Goal: Information Seeking & Learning: Learn about a topic

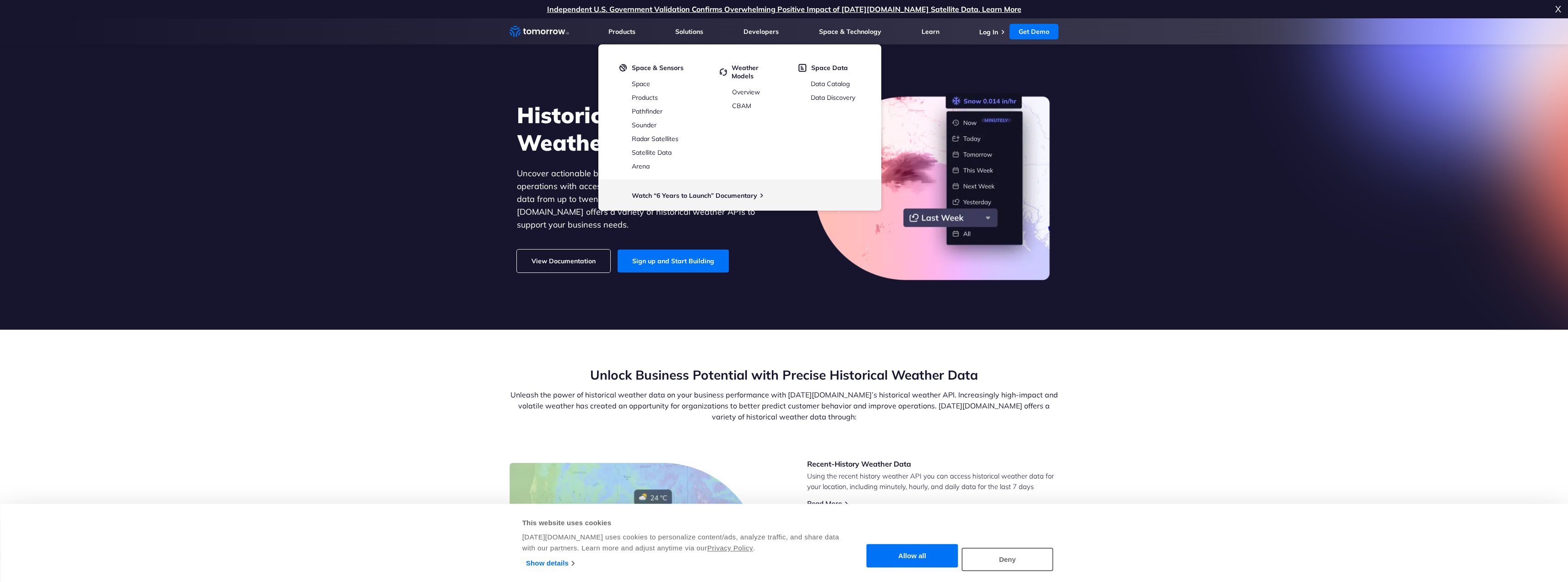
drag, startPoint x: 0, startPoint y: 0, endPoint x: 578, endPoint y: 248, distance: 629.0
click at [578, 249] on link "View Documentation" at bounding box center [563, 260] width 94 height 23
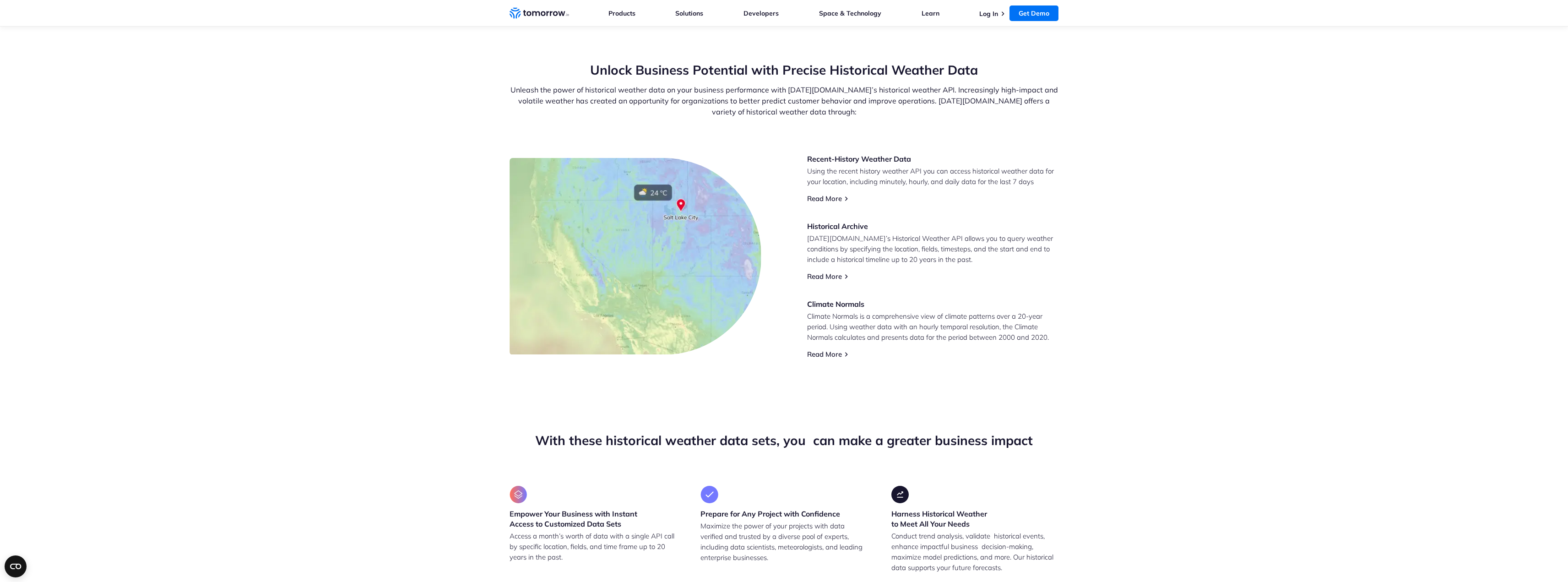
scroll to position [321, 0]
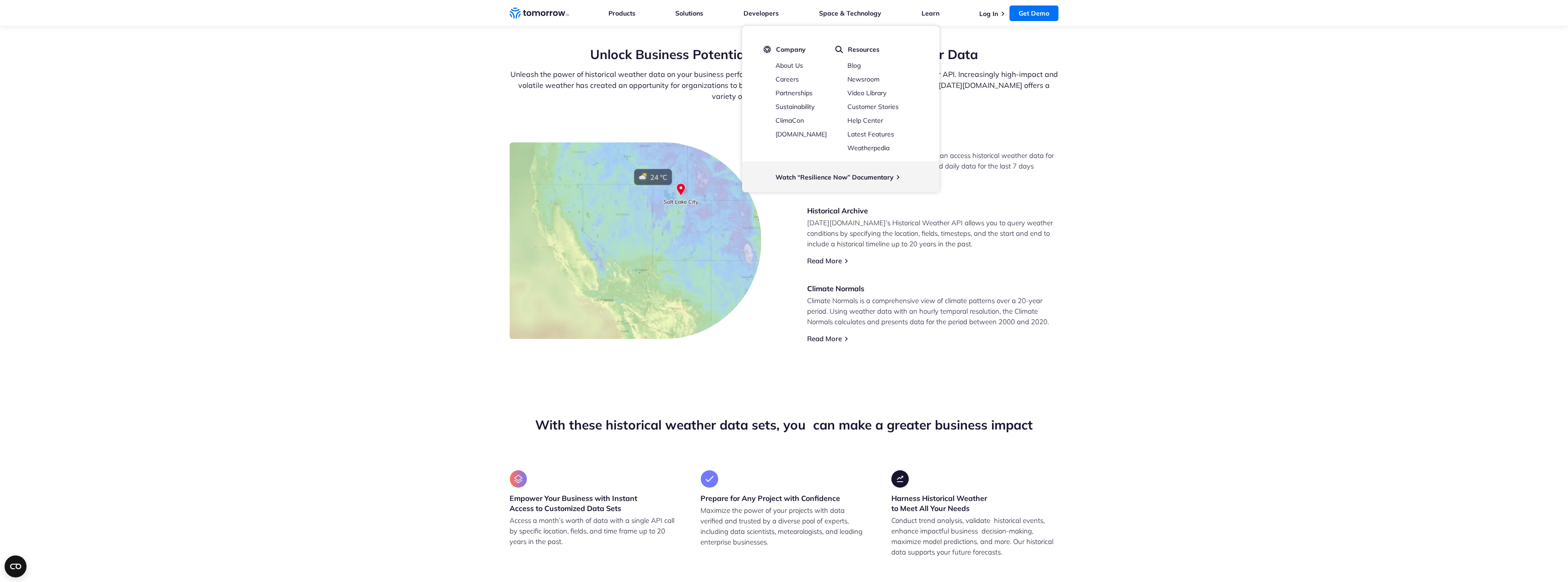
click at [977, 265] on div "Recent-History Weather Data Using the recent history weather API you can access…" at bounding box center [933, 240] width 252 height 205
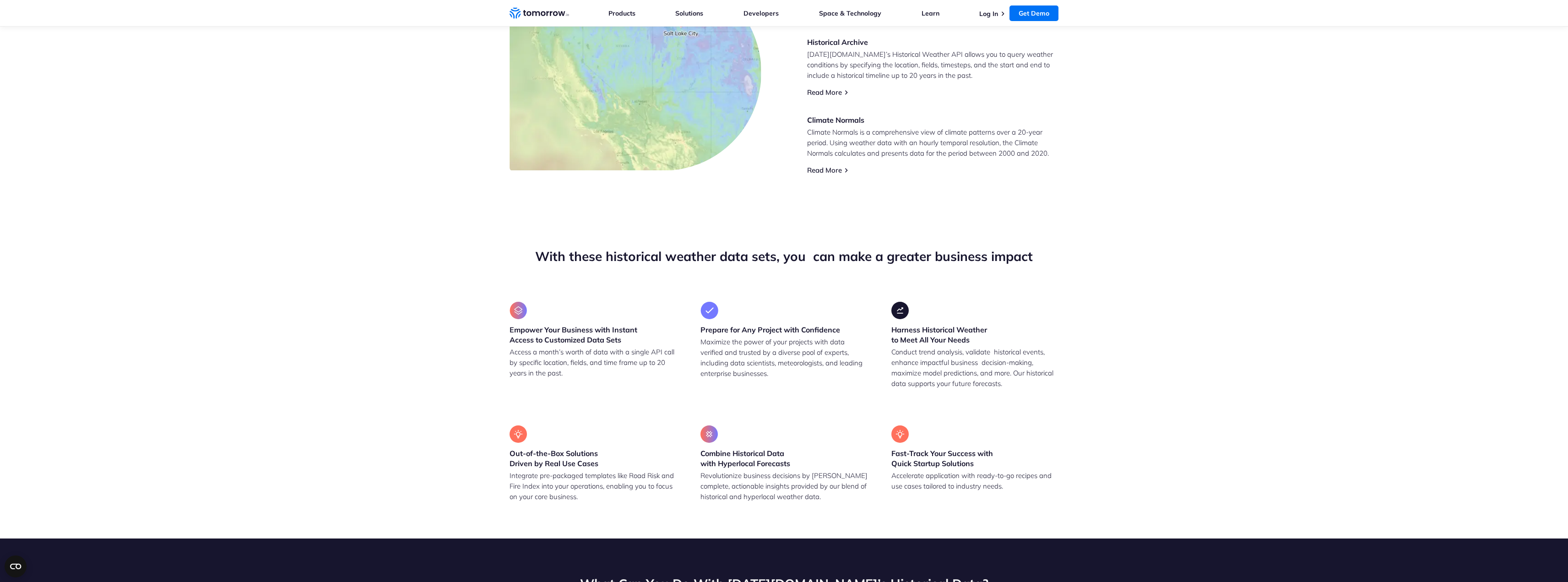
scroll to position [504, 0]
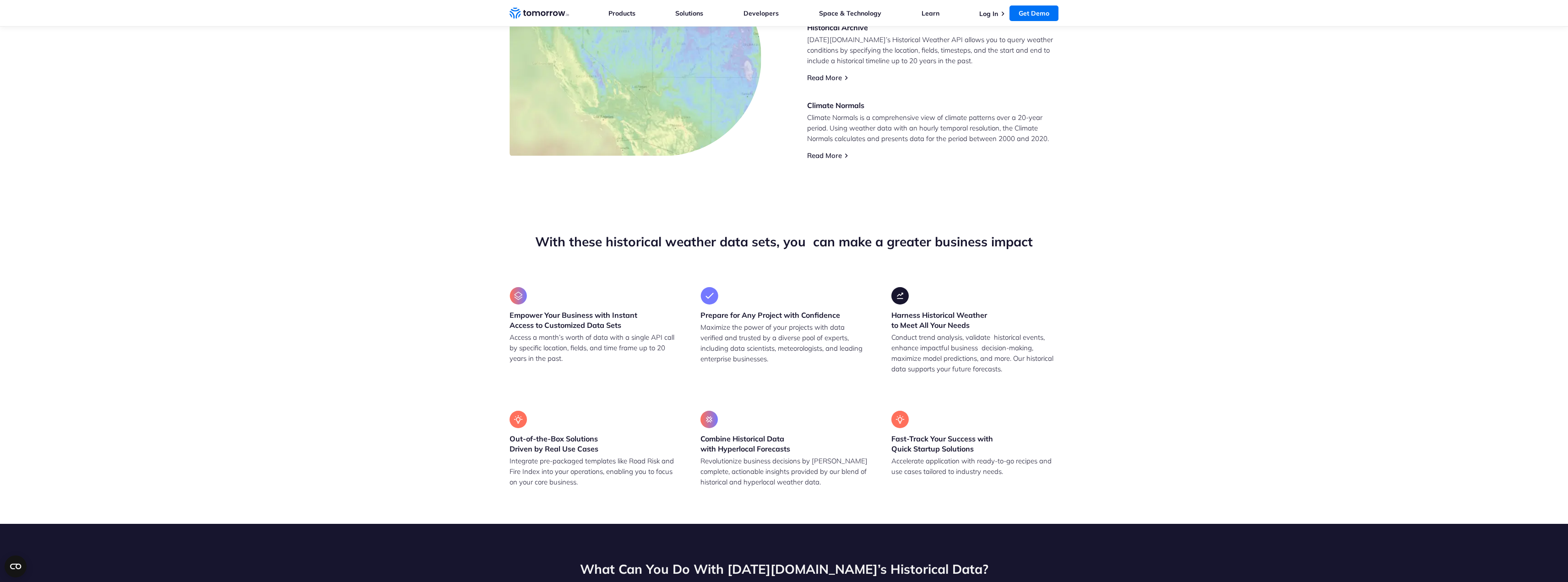
click at [720, 445] on h3 "Combine Historical Data with Hyperlocal Forecasts" at bounding box center [784, 443] width 167 height 20
drag, startPoint x: 720, startPoint y: 445, endPoint x: 761, endPoint y: 444, distance: 41.0
click at [761, 444] on h3 "Combine Historical Data with Hyperlocal Forecasts" at bounding box center [784, 443] width 167 height 20
click at [765, 457] on p "Revolutionize business decisions by harnessing complete, actionable insights pr…" at bounding box center [784, 471] width 167 height 32
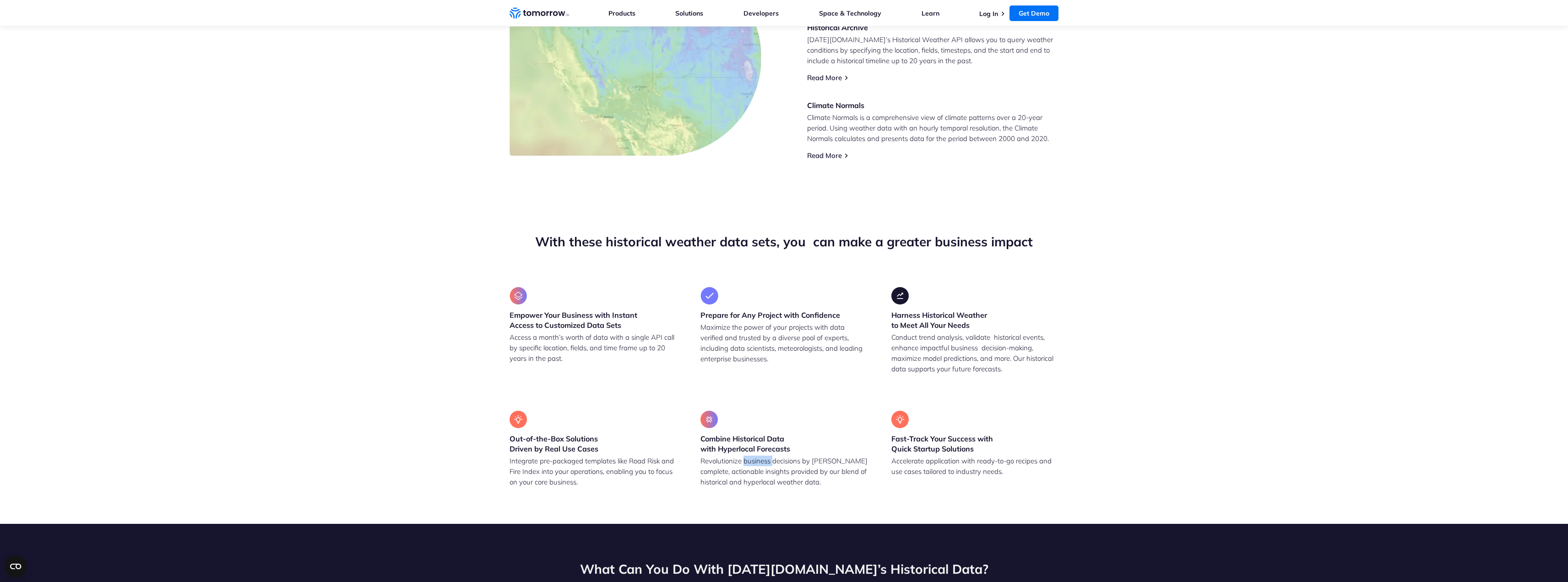
click at [765, 457] on p "Revolutionize business decisions by harnessing complete, actionable insights pr…" at bounding box center [784, 471] width 167 height 32
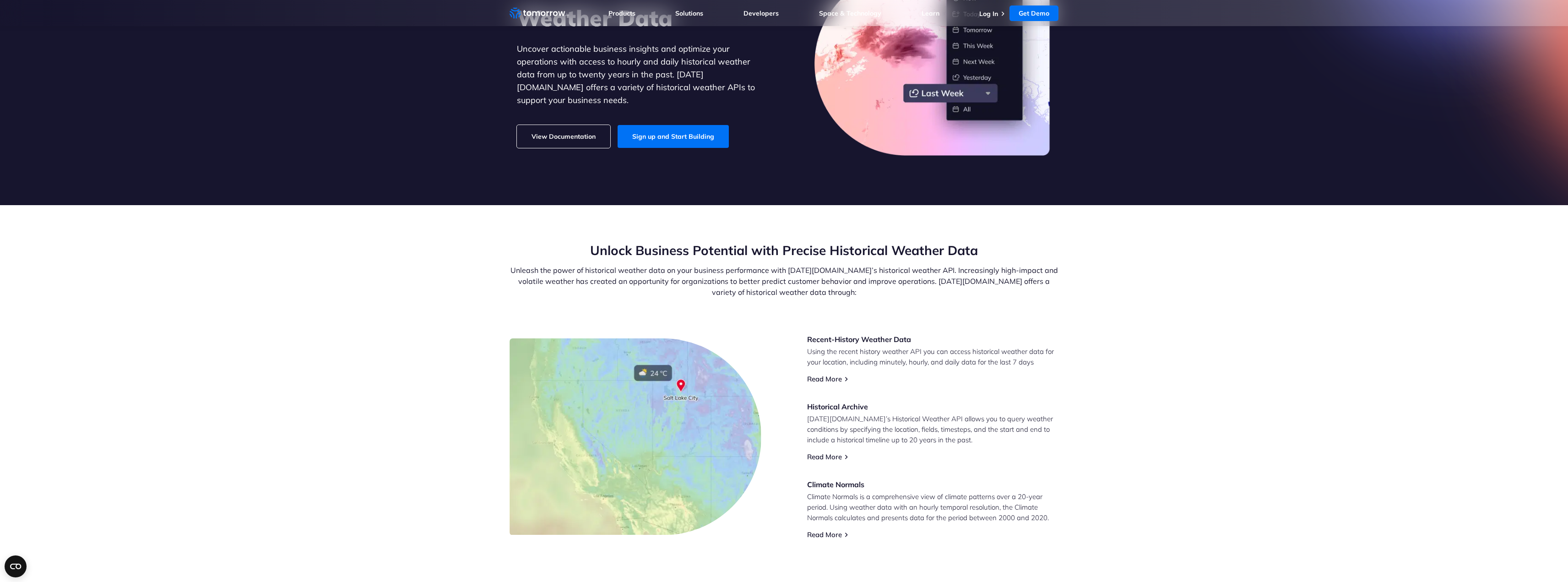
scroll to position [0, 0]
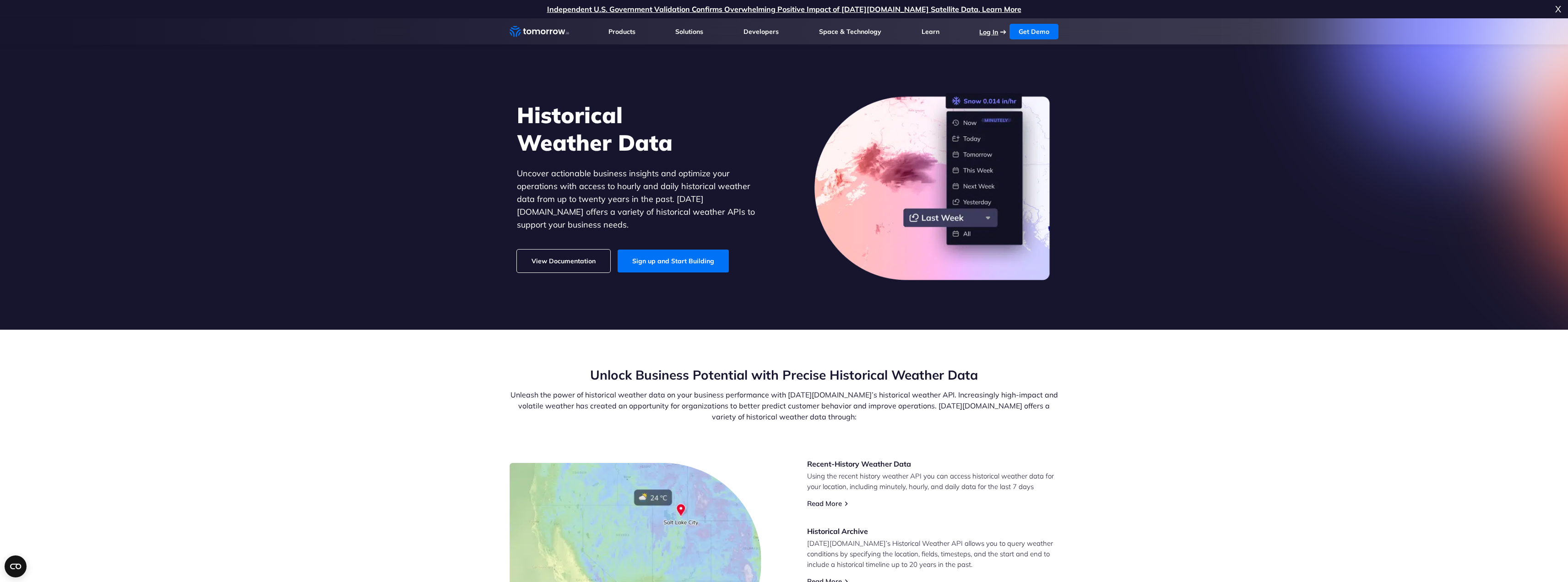
click at [985, 35] on link "Log In" at bounding box center [988, 32] width 19 height 8
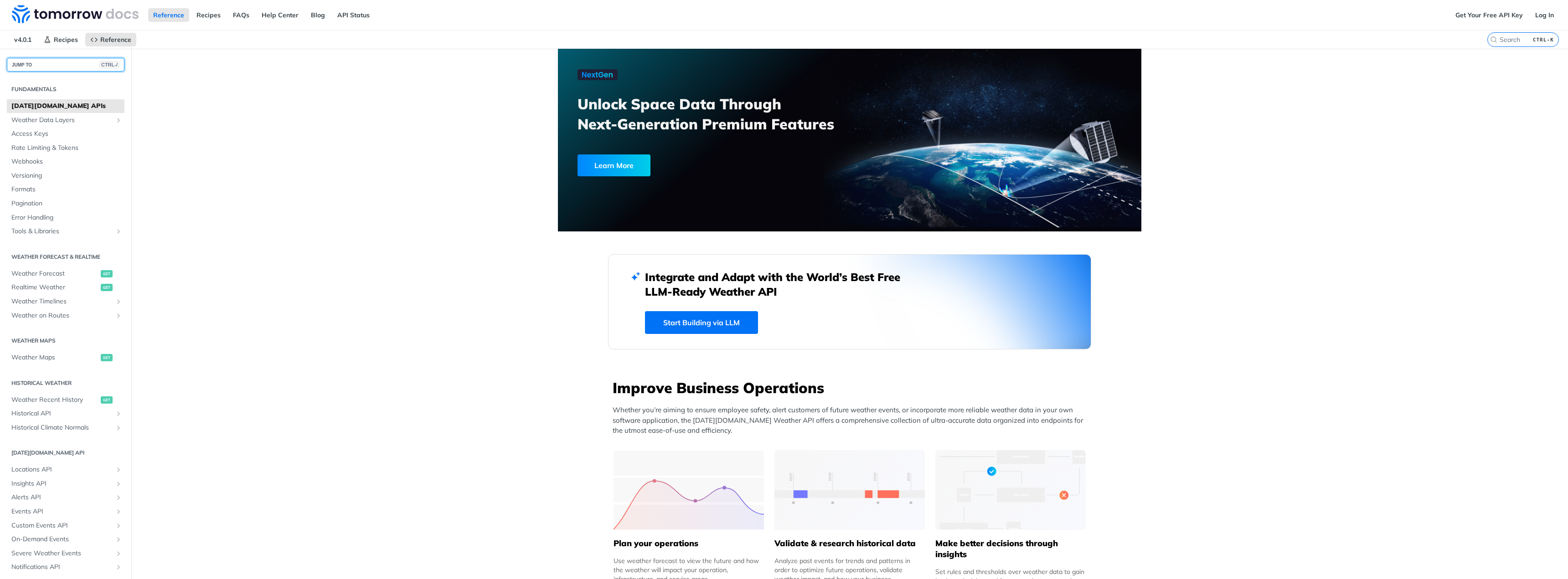
click at [73, 62] on button "JUMP TO CTRL-/" at bounding box center [65, 64] width 117 height 13
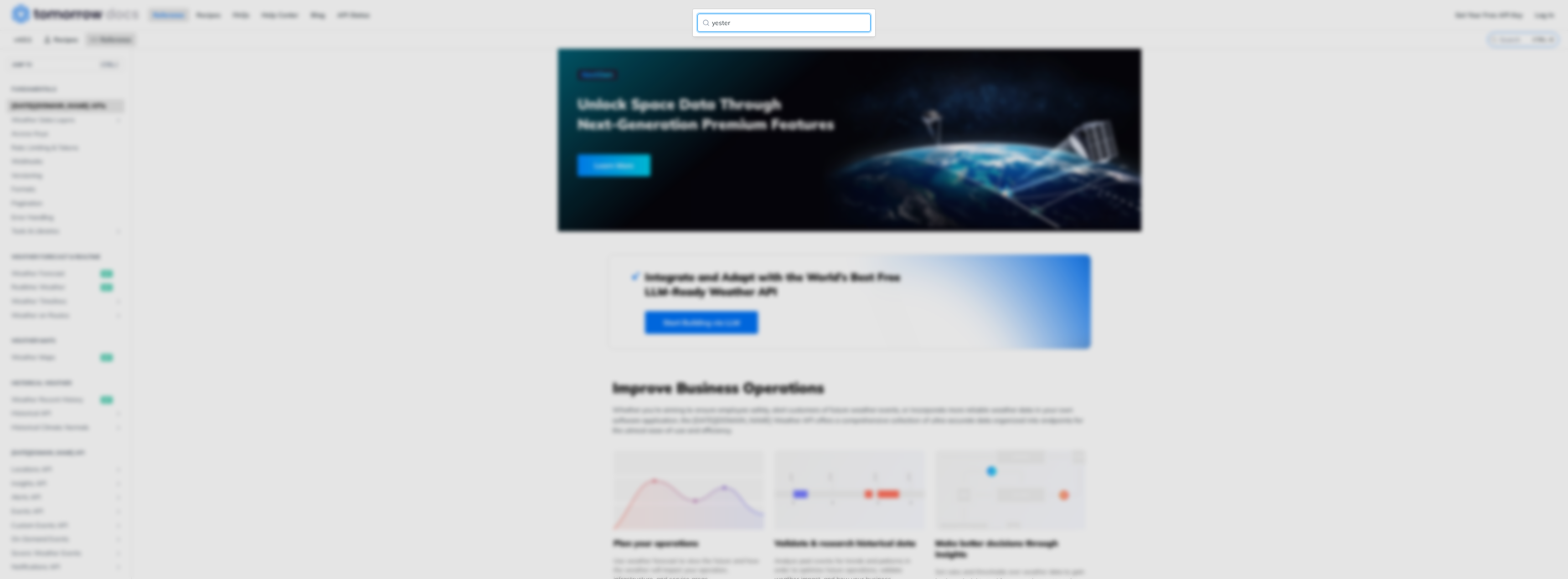
type input "yester"
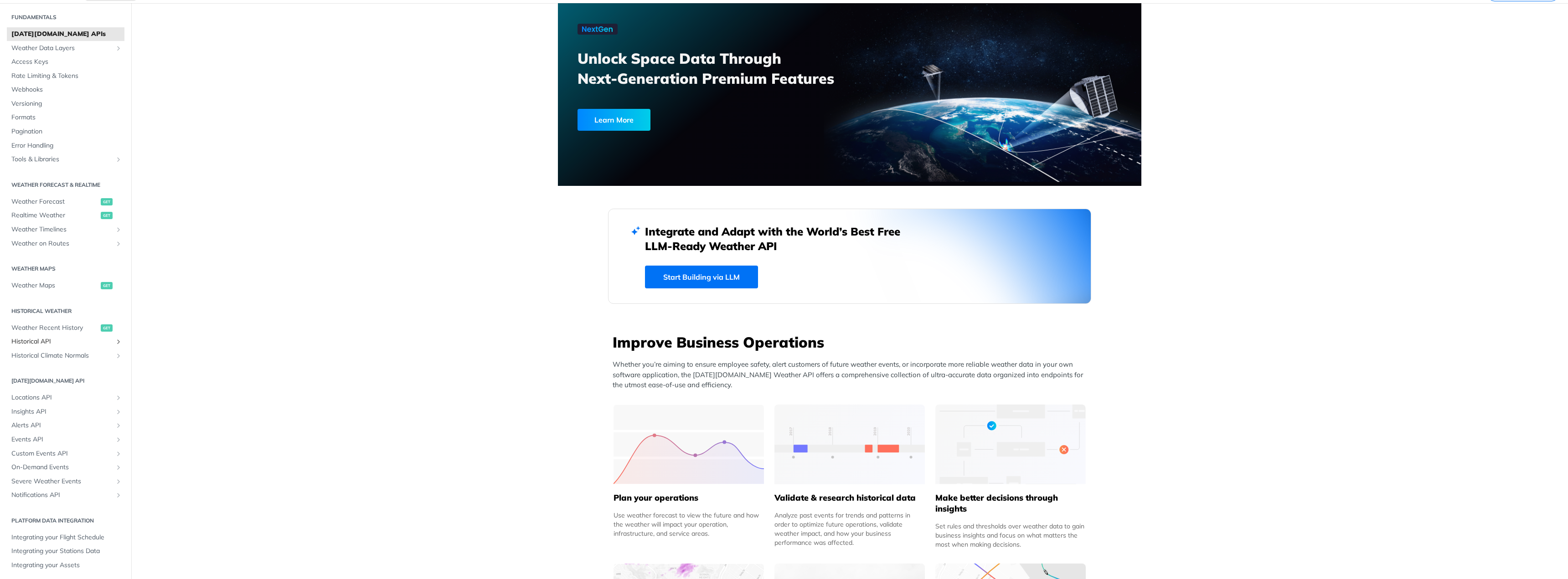
scroll to position [91, 0]
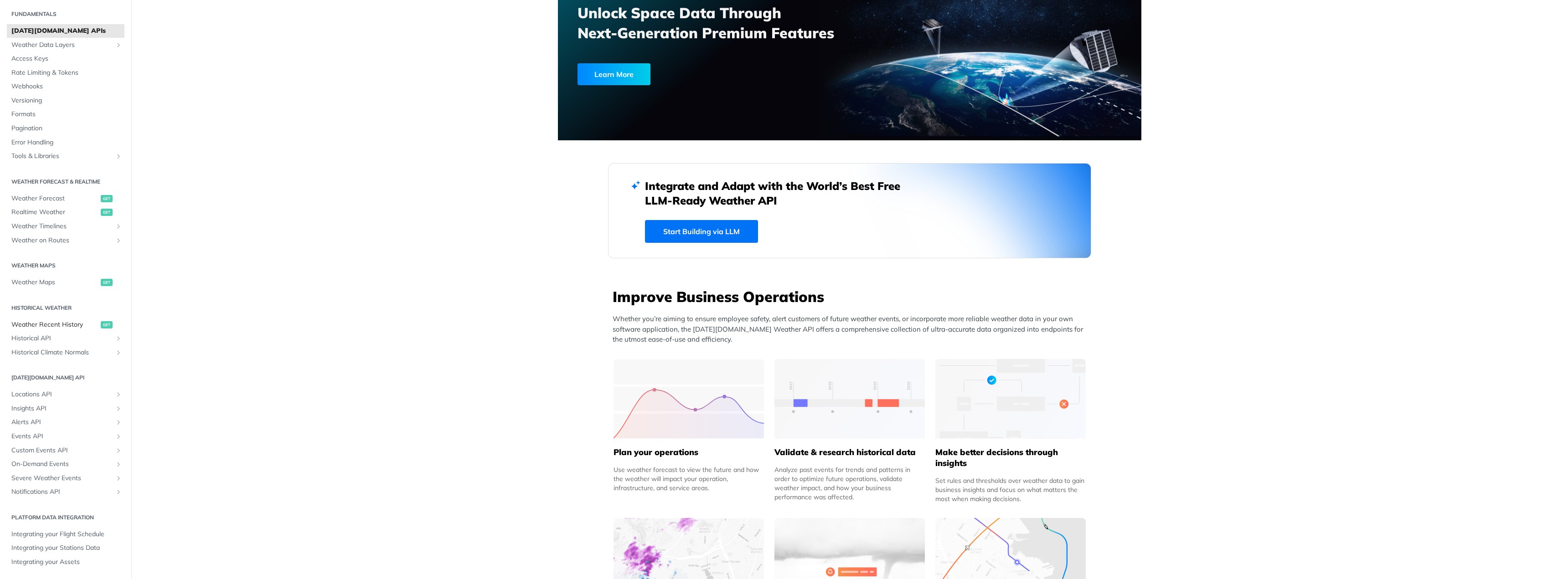
click at [40, 327] on span "Weather Recent History" at bounding box center [55, 324] width 87 height 9
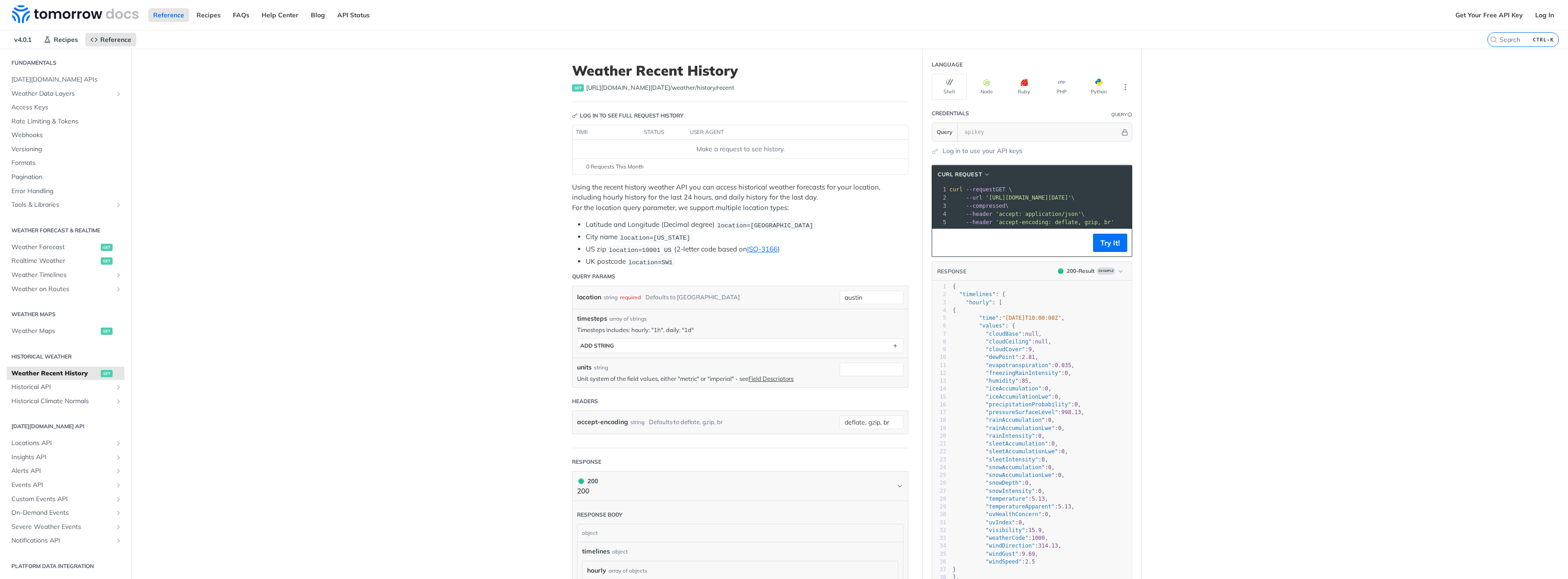
click at [593, 193] on p "Using the recent history weather API you can access historical weather forecast…" at bounding box center [740, 198] width 337 height 31
click at [631, 209] on p "Using the recent history weather API you can access historical weather forecast…" at bounding box center [740, 198] width 337 height 31
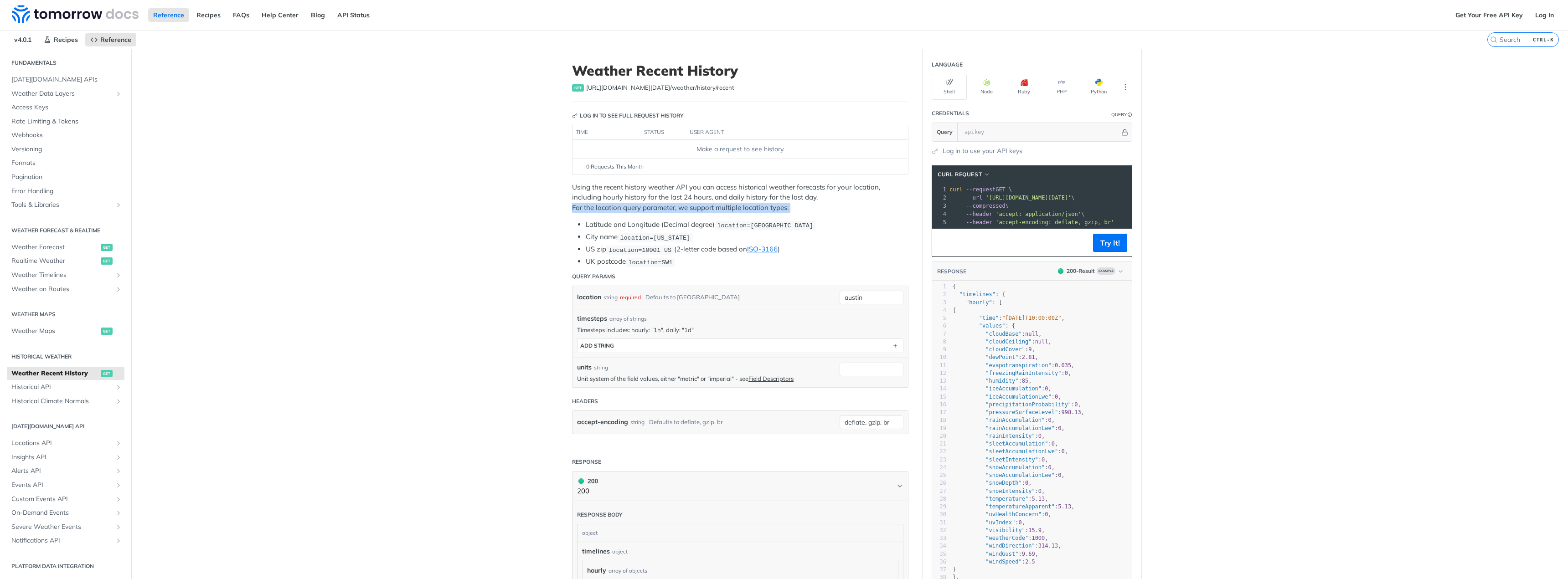
click at [631, 209] on p "Using the recent history weather API you can access historical weather forecast…" at bounding box center [740, 198] width 337 height 31
click at [698, 199] on p "Using the recent history weather API you can access historical weather forecast…" at bounding box center [740, 198] width 337 height 31
click at [49, 390] on span "Historical API" at bounding box center [62, 387] width 101 height 9
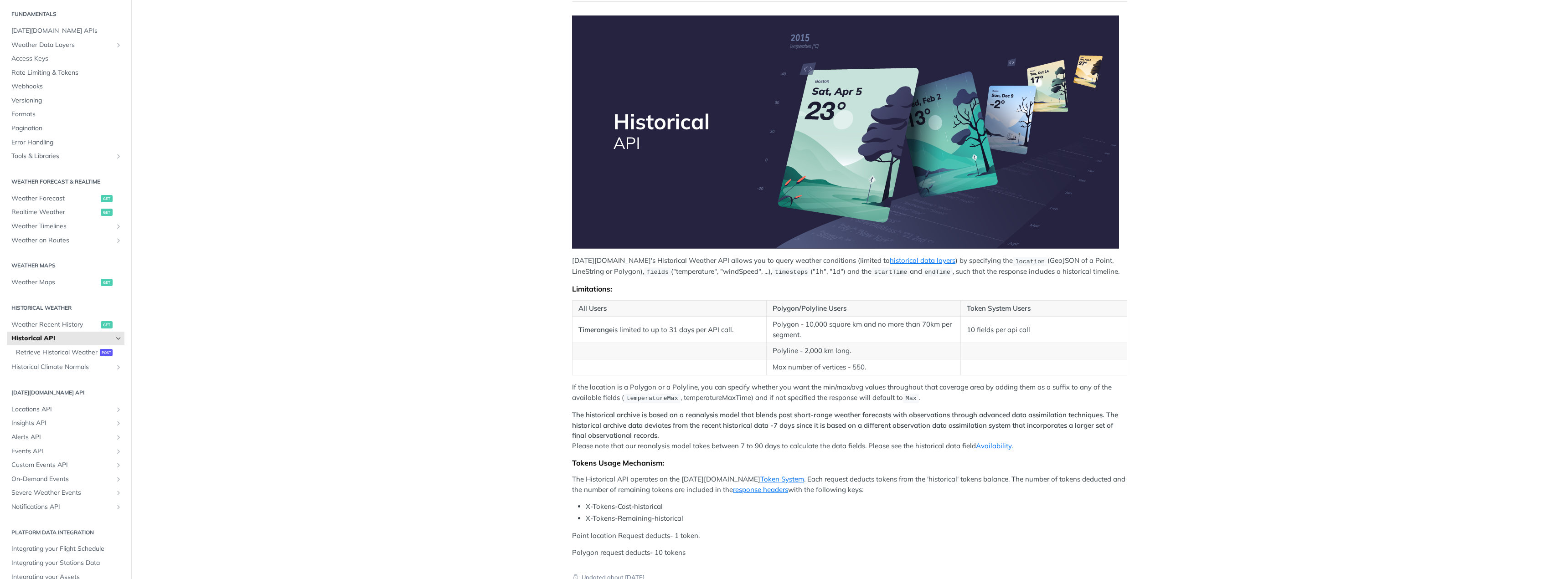
scroll to position [137, 0]
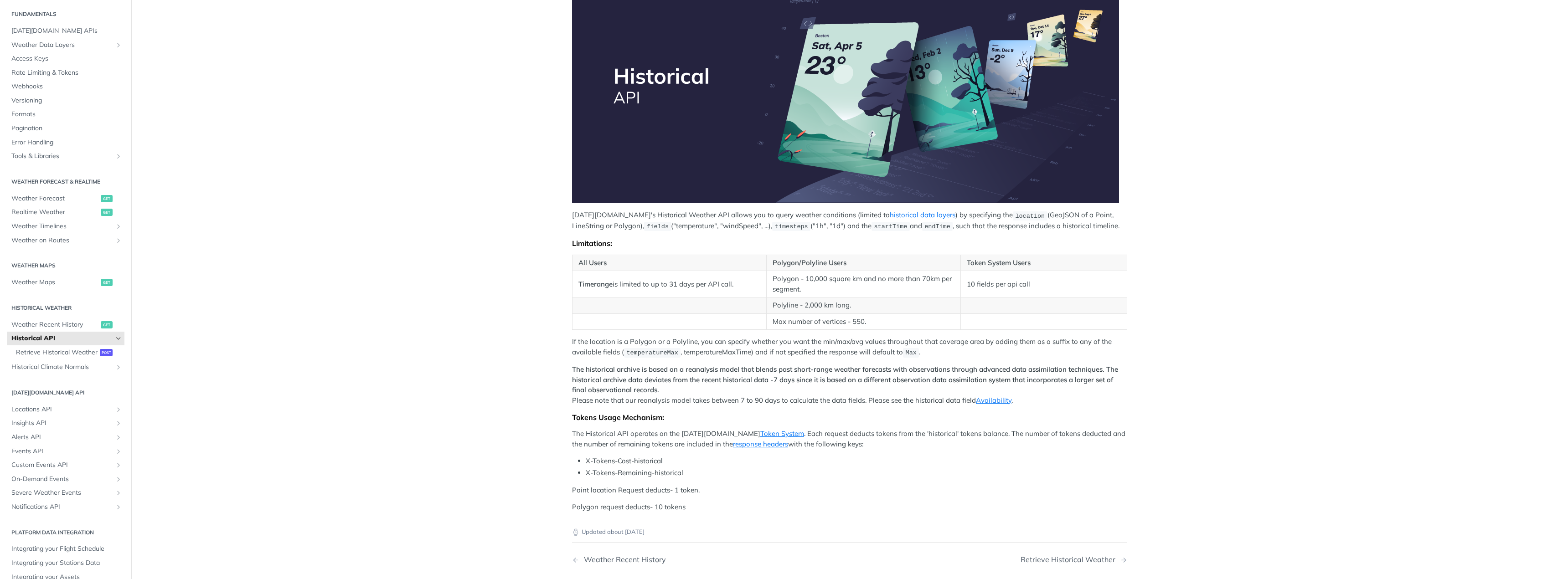
click at [596, 339] on p "If the location is a Polygon or a Polyline, you can specify whether you want th…" at bounding box center [850, 347] width 555 height 21
drag, startPoint x: 596, startPoint y: 339, endPoint x: 965, endPoint y: 344, distance: 369.0
click at [965, 344] on p "If the location is a Polygon or a Polyline, you can specify whether you want th…" at bounding box center [850, 347] width 555 height 21
click at [687, 371] on strong "The historical archive is based on a reanalysis model that blends past short-ra…" at bounding box center [845, 380] width 546 height 29
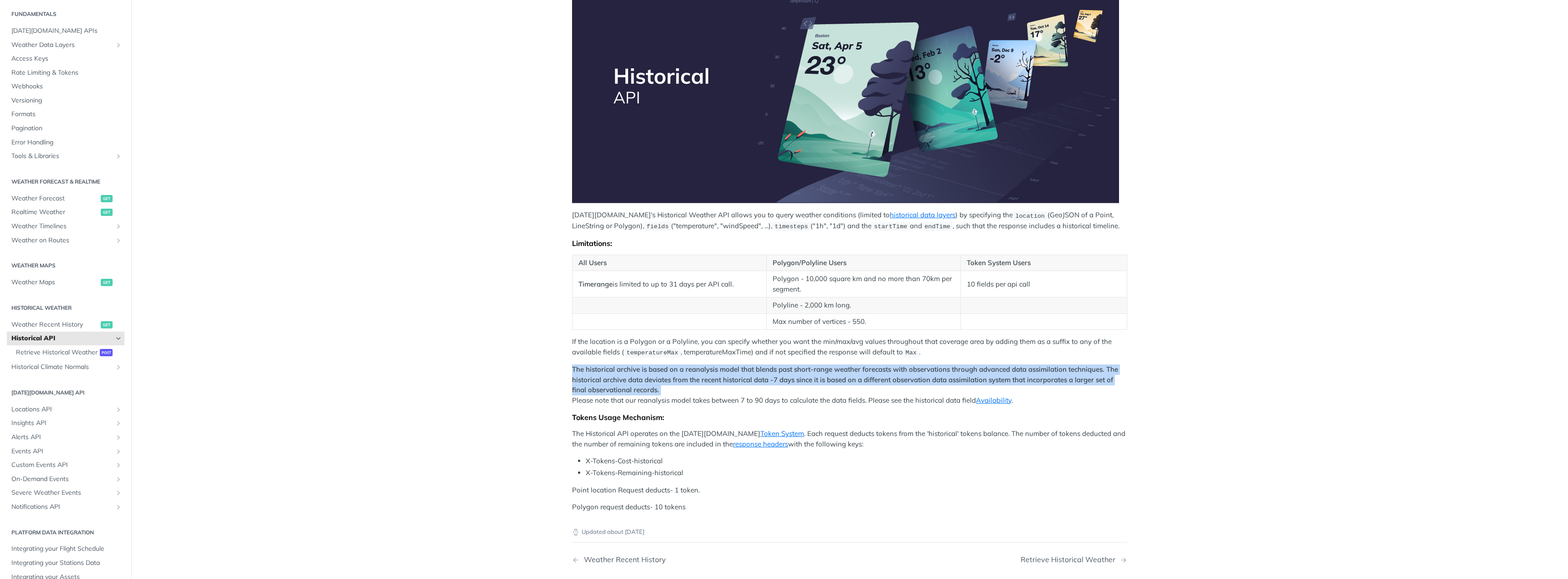
click at [687, 371] on strong "The historical archive is based on a reanalysis model that blends past short-ra…" at bounding box center [845, 380] width 546 height 29
click at [738, 380] on strong "The historical archive is based on a reanalysis model that blends past short-ra…" at bounding box center [845, 380] width 546 height 29
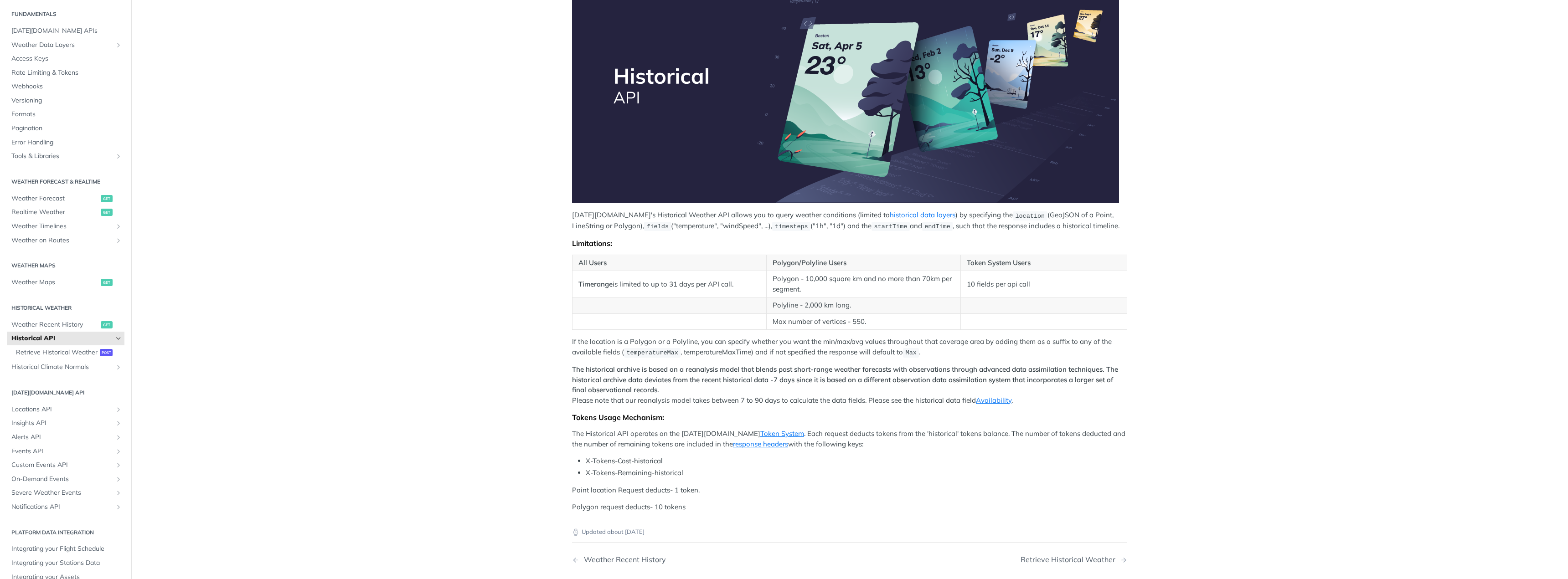
click at [732, 375] on strong "The historical archive is based on a reanalysis model that blends past short-ra…" at bounding box center [845, 380] width 546 height 29
drag, startPoint x: 732, startPoint y: 375, endPoint x: 992, endPoint y: 375, distance: 260.0
click at [992, 375] on strong "The historical archive is based on a reanalysis model that blends past short-ra…" at bounding box center [845, 380] width 546 height 29
click at [765, 370] on strong "The historical archive is based on a reanalysis model that blends past short-ra…" at bounding box center [845, 380] width 546 height 29
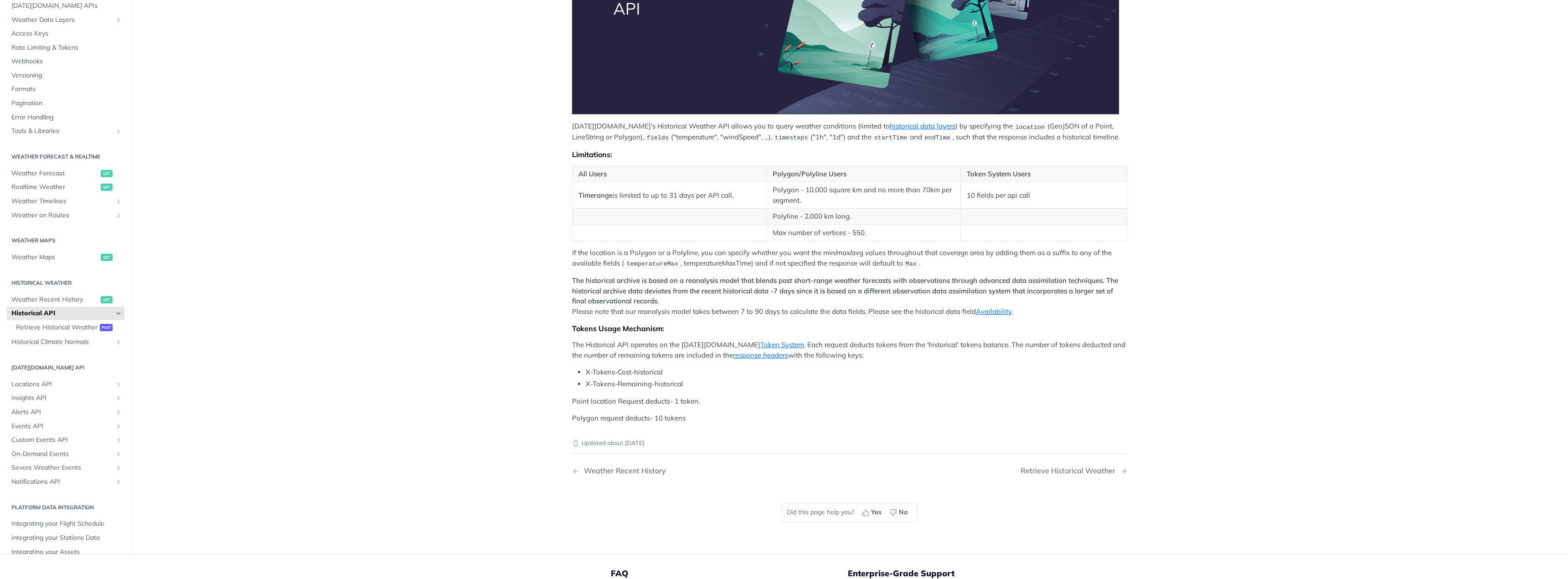
scroll to position [182, 0]
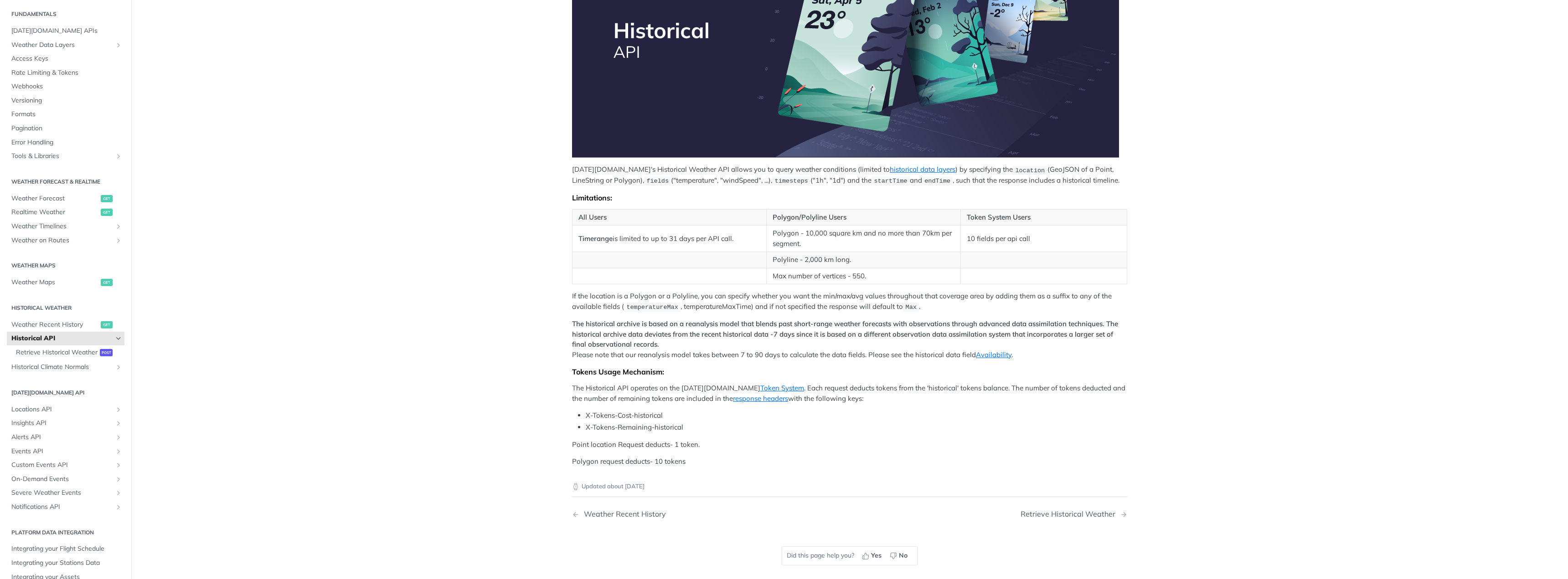
click at [790, 260] on td "Polyline - 2,000 km long." at bounding box center [863, 260] width 194 height 16
click at [50, 352] on span "Retrieve Historical Weather" at bounding box center [57, 352] width 82 height 9
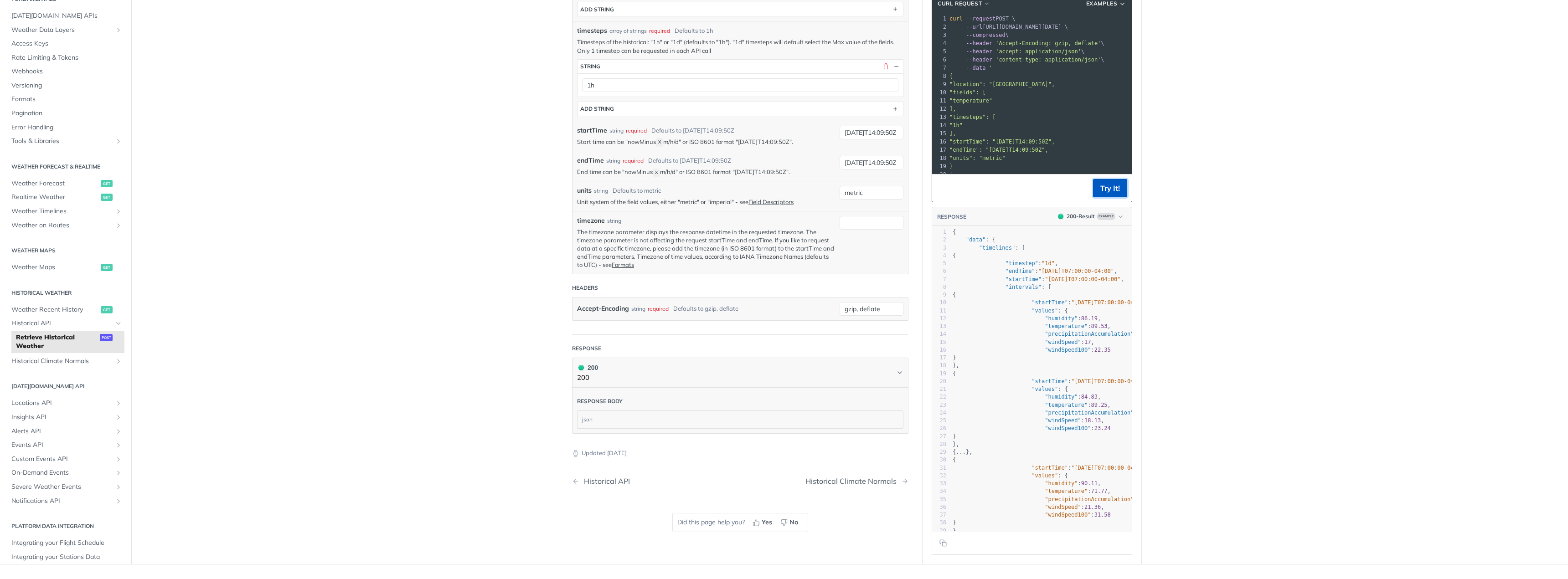
click at [1115, 195] on button "Try It!" at bounding box center [1110, 188] width 34 height 18
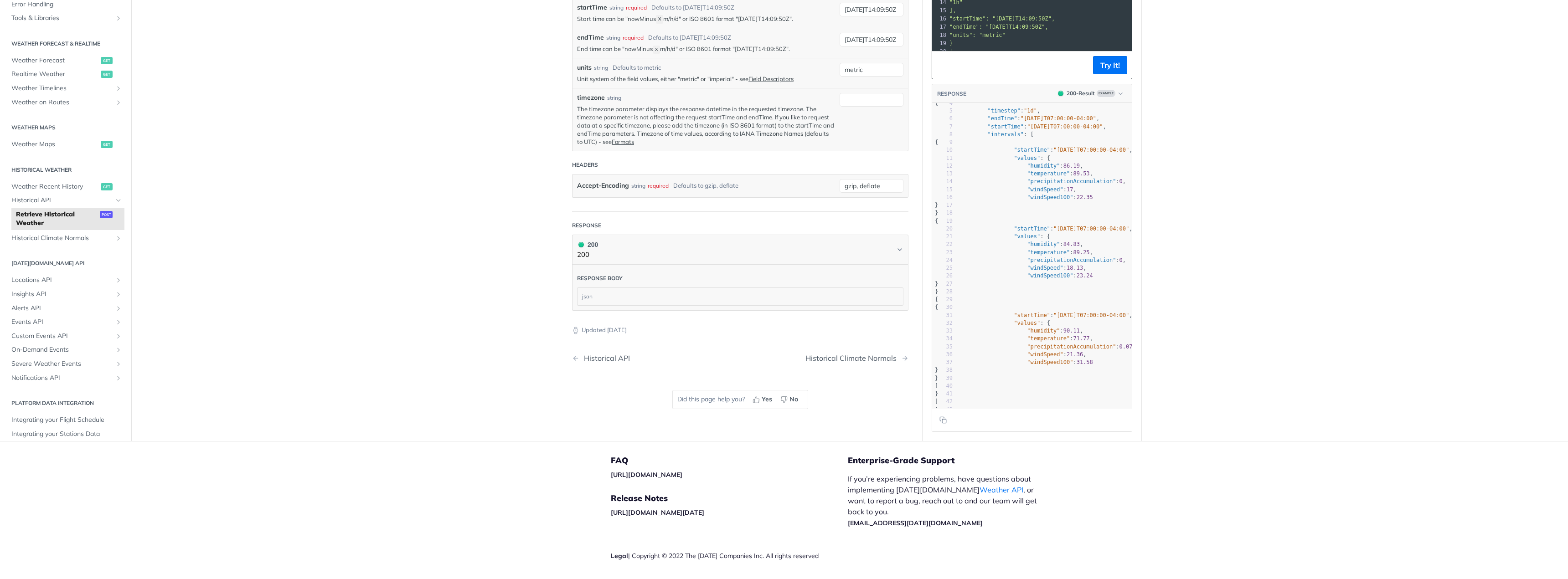
scroll to position [58, 0]
click at [1040, 328] on span ""precipitationAccumulation"" at bounding box center [1071, 331] width 89 height 6
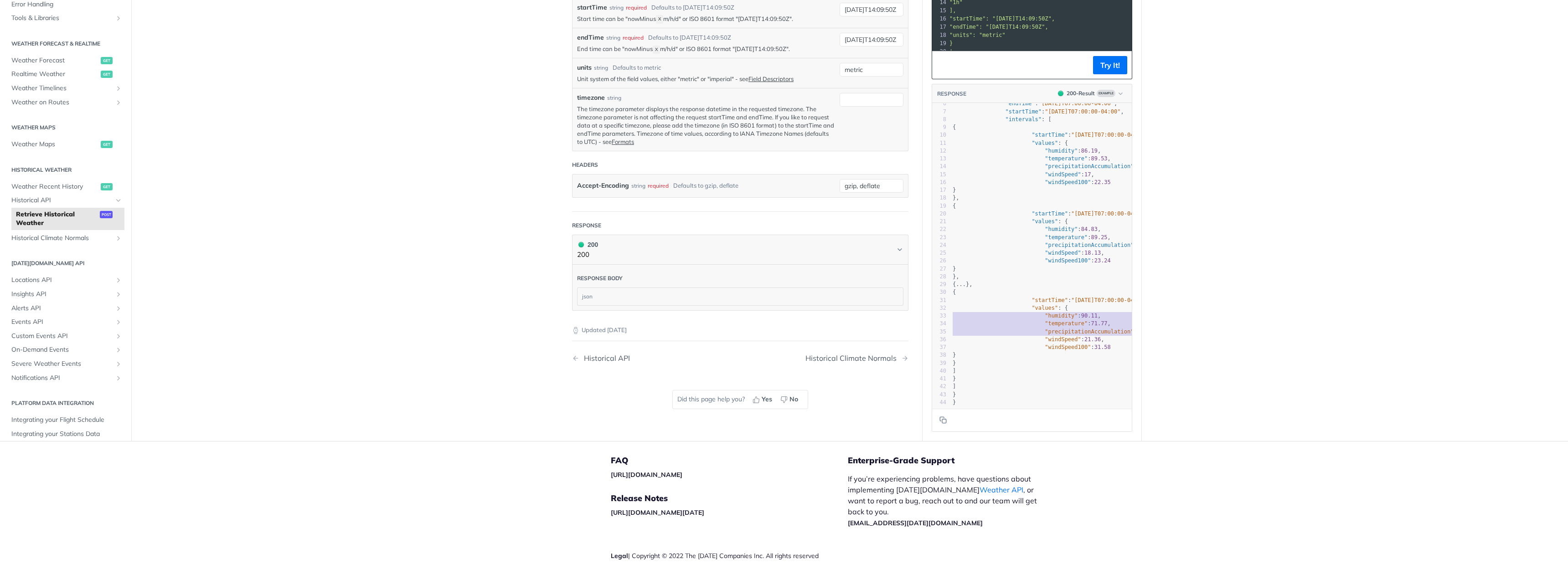
type textarea ""humidity": 90.11, "temperature": 71.77, "precipitationAccumulation": 0.07,"
drag, startPoint x: 1040, startPoint y: 324, endPoint x: 1041, endPoint y: 304, distance: 20.0
click at [1041, 304] on div "1 { 2 "data" : { 3 "timelines" : [ 4 { 5 "timestep" : "1d" , 6 "endTime" : "[DA…" at bounding box center [1050, 234] width 198 height 345
click at [1042, 288] on pre "{" at bounding box center [1050, 292] width 198 height 8
type textarea "{"
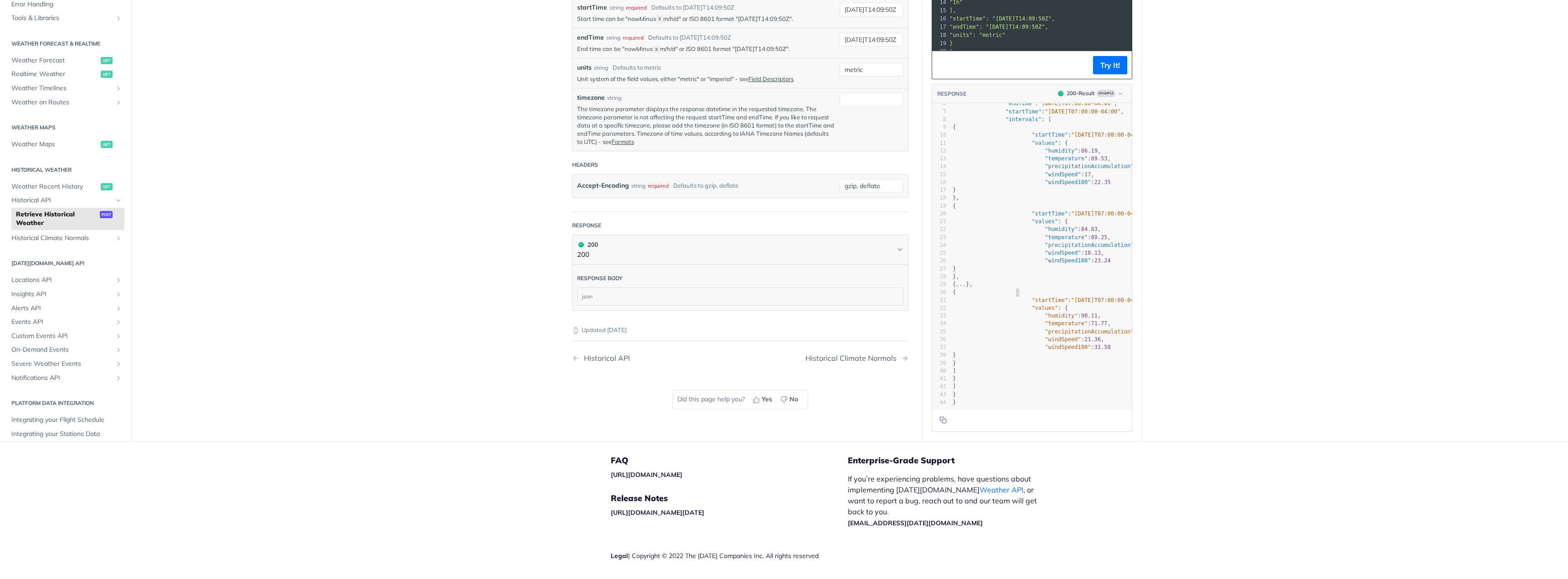
click at [1042, 288] on pre "{" at bounding box center [1050, 292] width 198 height 8
click at [1046, 296] on span ""startTime"" at bounding box center [1049, 299] width 36 height 6
type textarea ""startTime": "[DATE]T07:00:00-04:00", "values": { "humidity": 90.11, "temperatu…"
drag, startPoint x: 1046, startPoint y: 291, endPoint x: 1061, endPoint y: 337, distance: 48.4
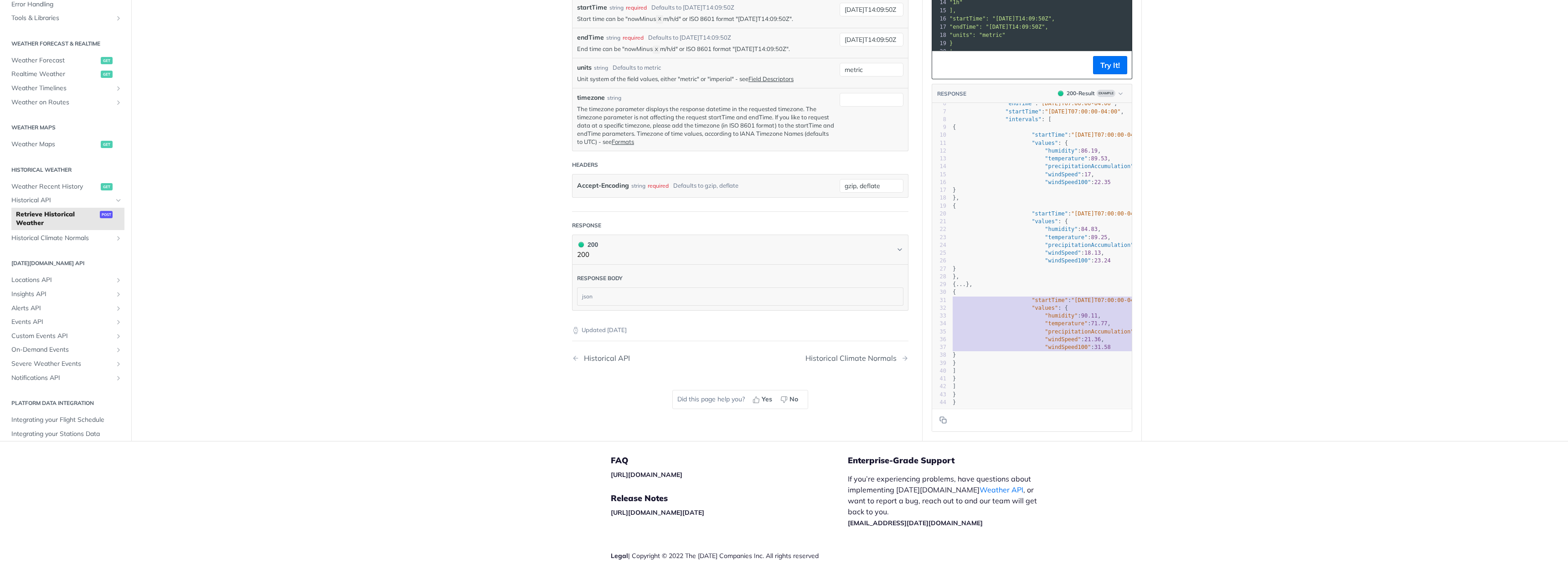
click at [1061, 337] on div "1 { 2 "data" : { 3 "timelines" : [ 4 { 5 "timestep" : "1d" , 6 "endTime" : "[DA…" at bounding box center [1050, 234] width 198 height 345
click at [1061, 344] on span ""windSpeed100"" at bounding box center [1068, 347] width 46 height 6
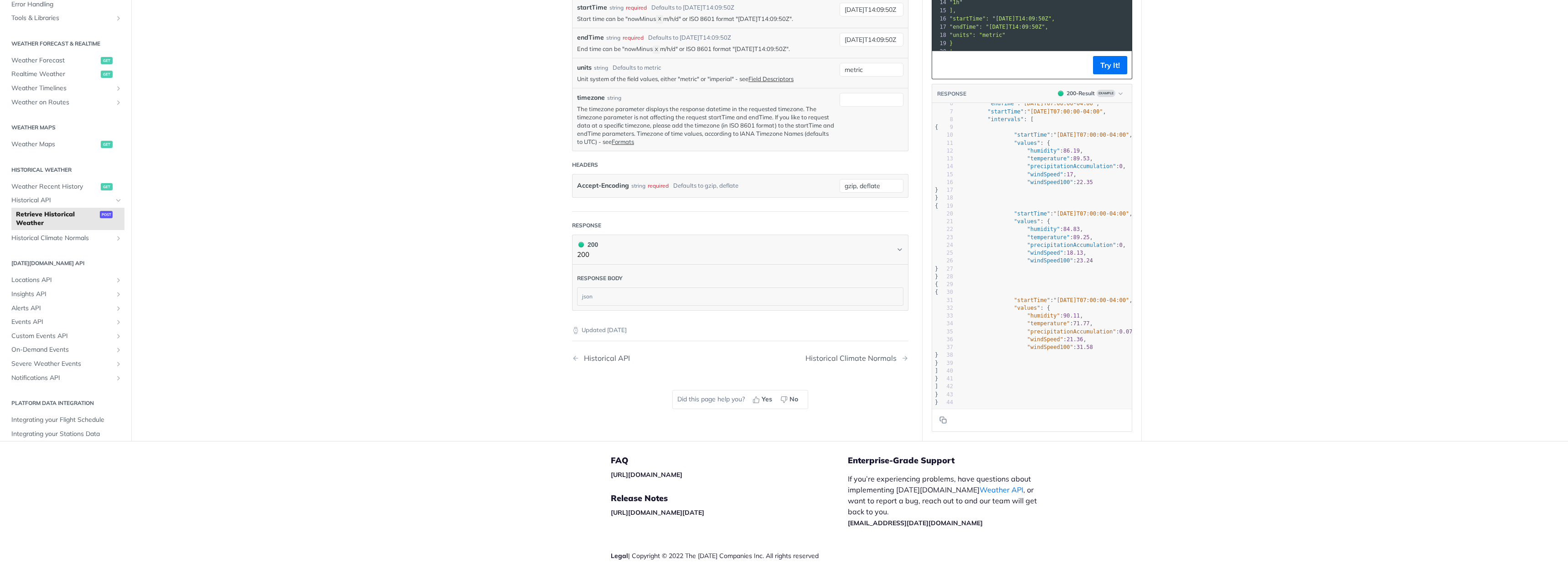
click at [1077, 344] on span "31.58" at bounding box center [1085, 347] width 16 height 6
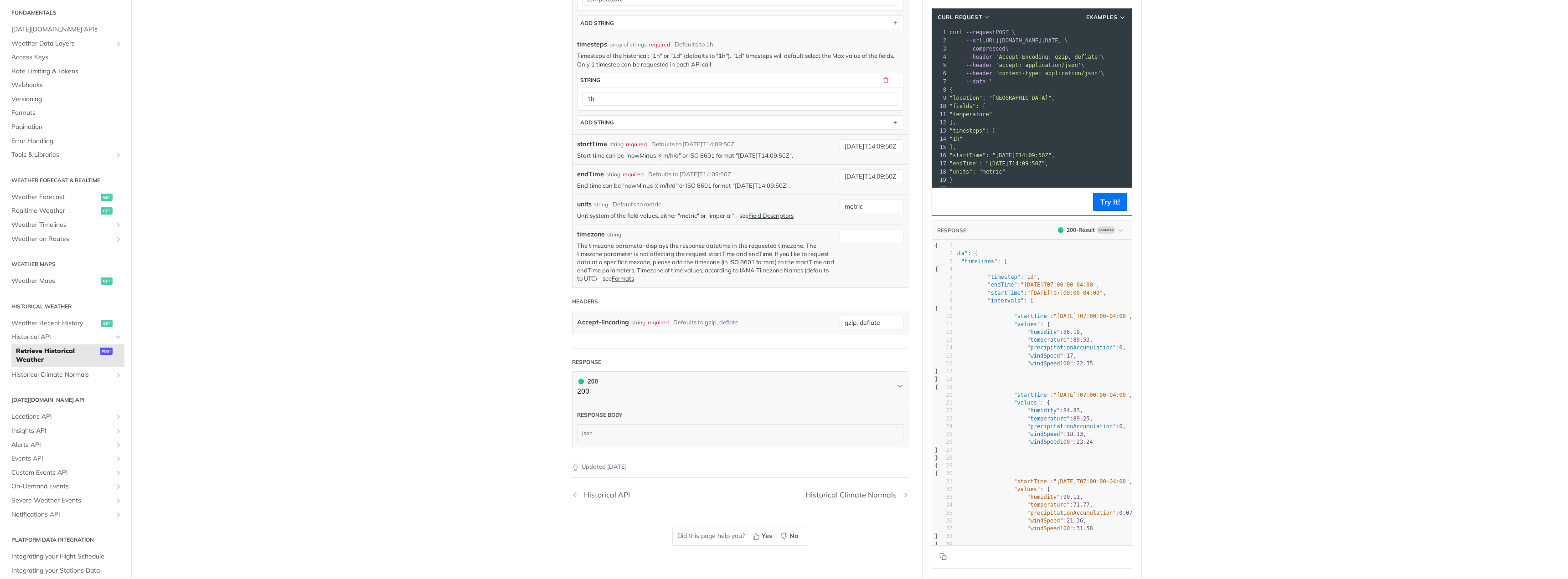
scroll to position [214, 0]
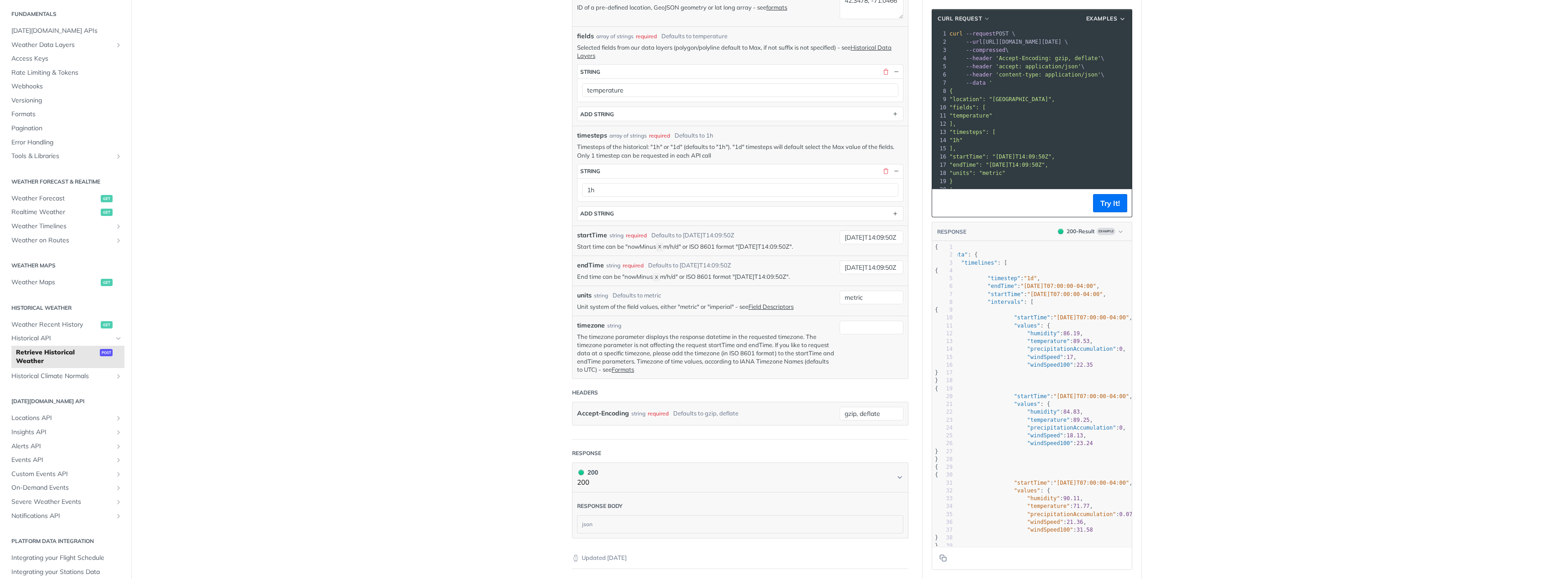
click at [612, 275] on p "End time can be "nowMinus X m/h/d" or ISO 8601 format "[DATE]T14:09:50Z"." at bounding box center [706, 277] width 258 height 9
click at [638, 282] on div "endTime string required Defaults to [DATE]T14:09:50Z End time can be "nowMinus …" at bounding box center [740, 270] width 335 height 30
click at [636, 272] on p "End time can be "nowMinus X m/h/d" or ISO 8601 format "[DATE]T14:09:50Z"." at bounding box center [706, 277] width 258 height 9
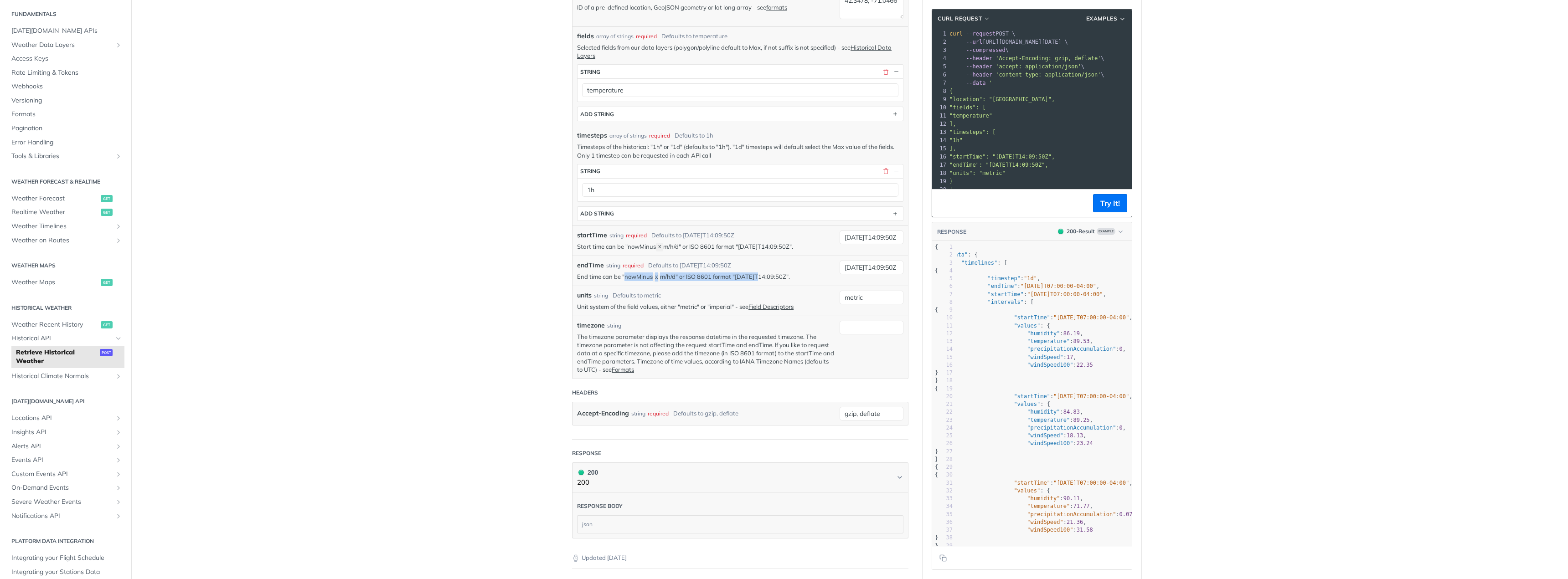
drag, startPoint x: 636, startPoint y: 272, endPoint x: 753, endPoint y: 282, distance: 117.4
click at [752, 282] on div "endTime string required Defaults to [DATE]T14:09:50Z End time can be "nowMinus …" at bounding box center [740, 270] width 335 height 30
click at [753, 282] on div "endTime string required Defaults to [DATE]T14:09:50Z End time can be "nowMinus …" at bounding box center [740, 270] width 335 height 30
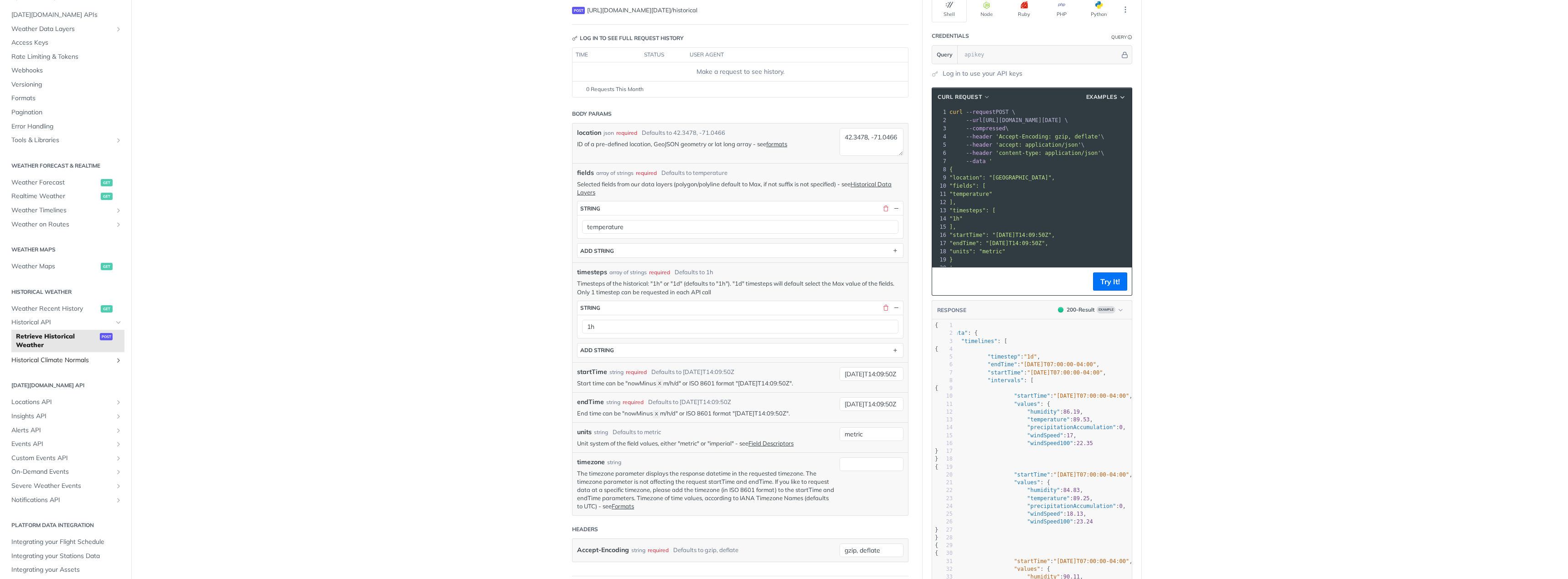
scroll to position [50, 0]
click at [55, 299] on span "Weather Recent History" at bounding box center [55, 300] width 87 height 9
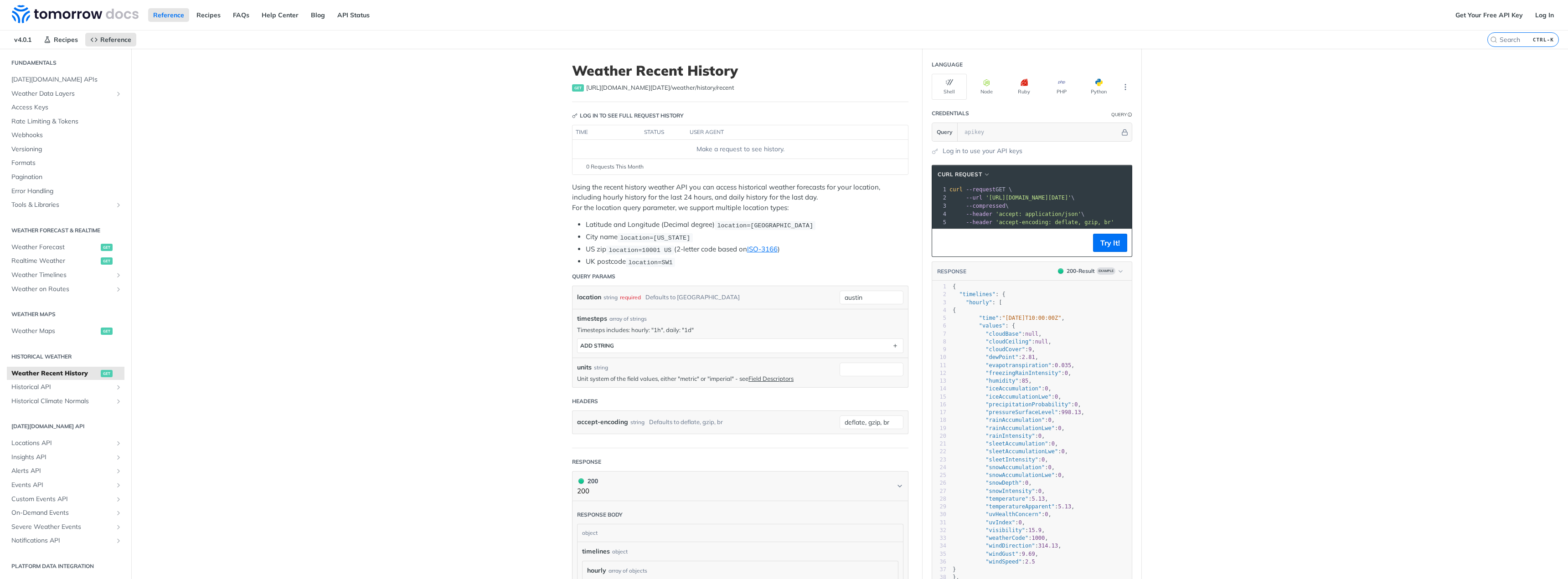
scroll to position [26, 0]
click at [49, 316] on h2 "Weather Maps" at bounding box center [65, 314] width 117 height 8
click at [35, 392] on link "Historical API" at bounding box center [65, 387] width 117 height 13
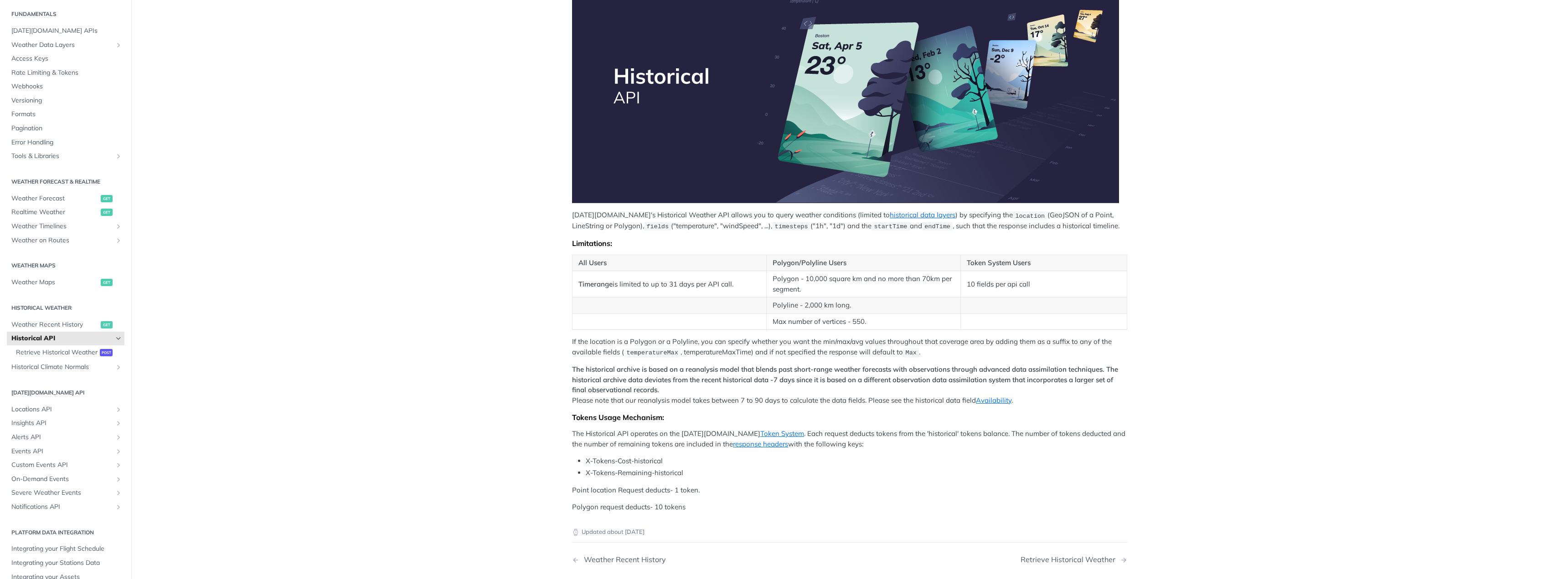
click at [608, 350] on p "If the location is a Polygon or a Polyline, you can specify whether you want th…" at bounding box center [850, 347] width 555 height 21
click at [608, 380] on strong "The historical archive is based on a reanalysis model that blends past short-ra…" at bounding box center [845, 380] width 546 height 29
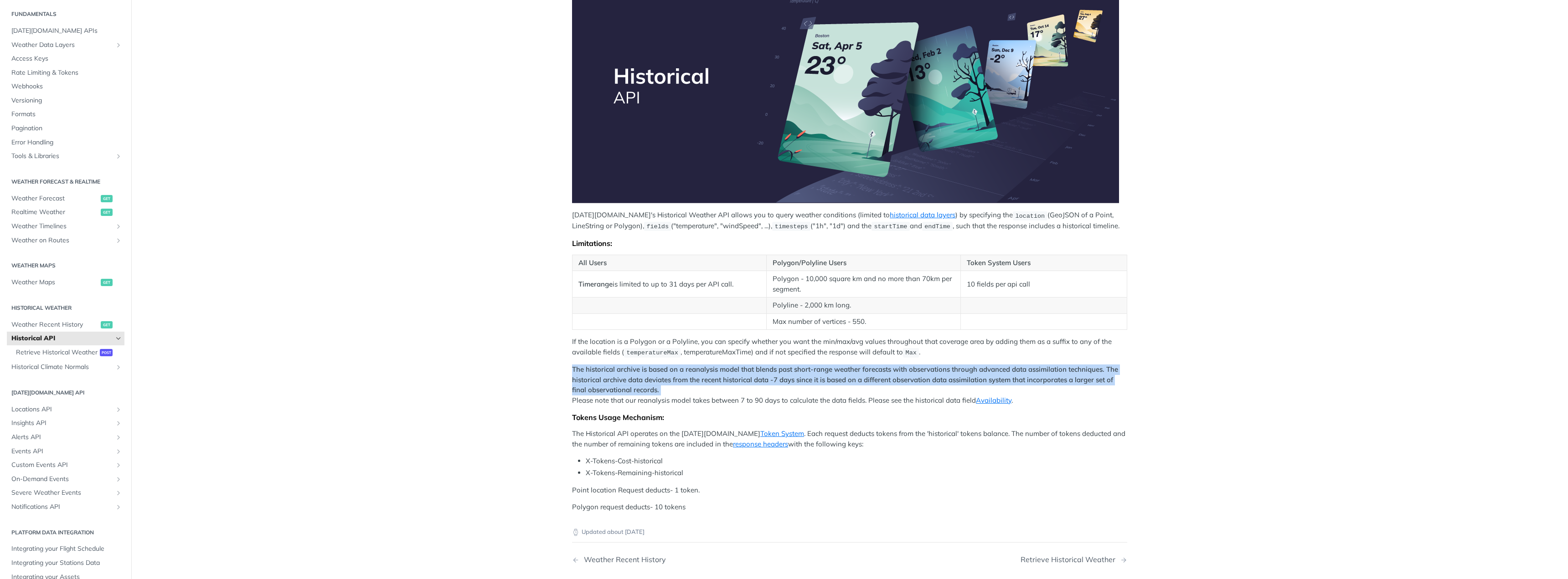
click at [608, 380] on strong "The historical archive is based on a reanalysis model that blends past short-ra…" at bounding box center [845, 380] width 546 height 29
click at [631, 378] on strong "The historical archive is based on a reanalysis model that blends past short-ra…" at bounding box center [845, 380] width 546 height 29
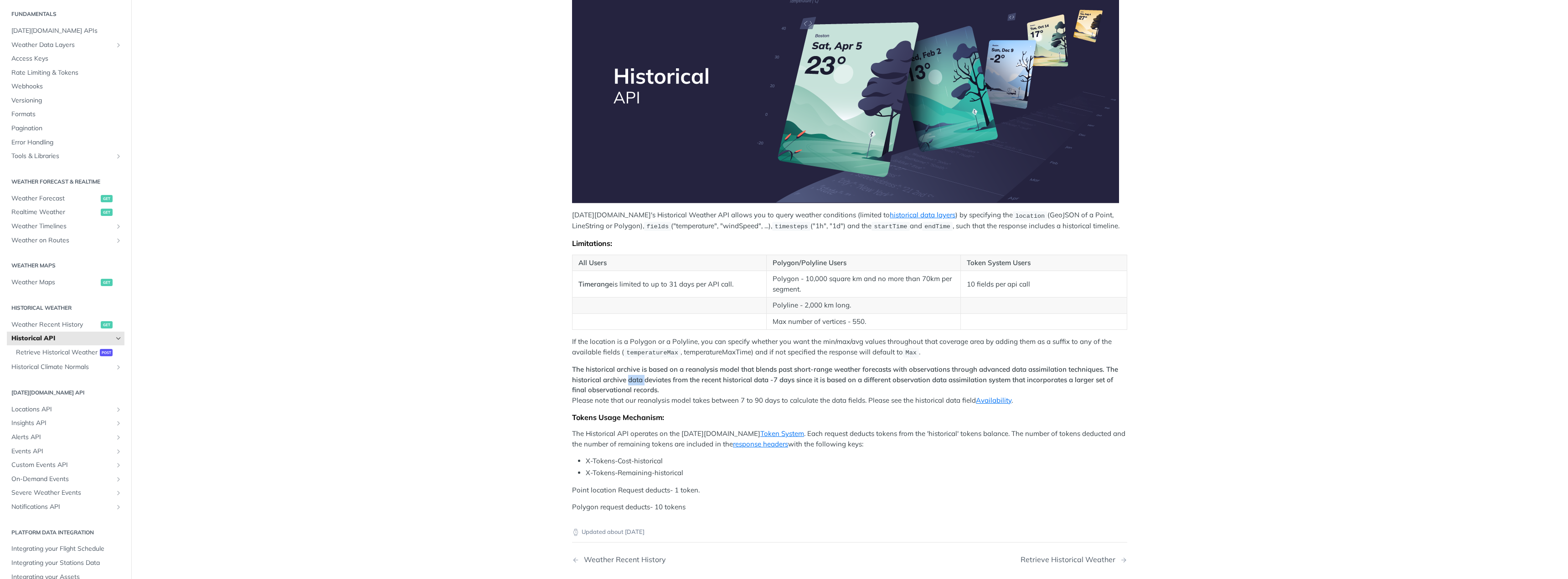
click at [632, 377] on strong "The historical archive is based on a reanalysis model that blends past short-ra…" at bounding box center [845, 380] width 546 height 29
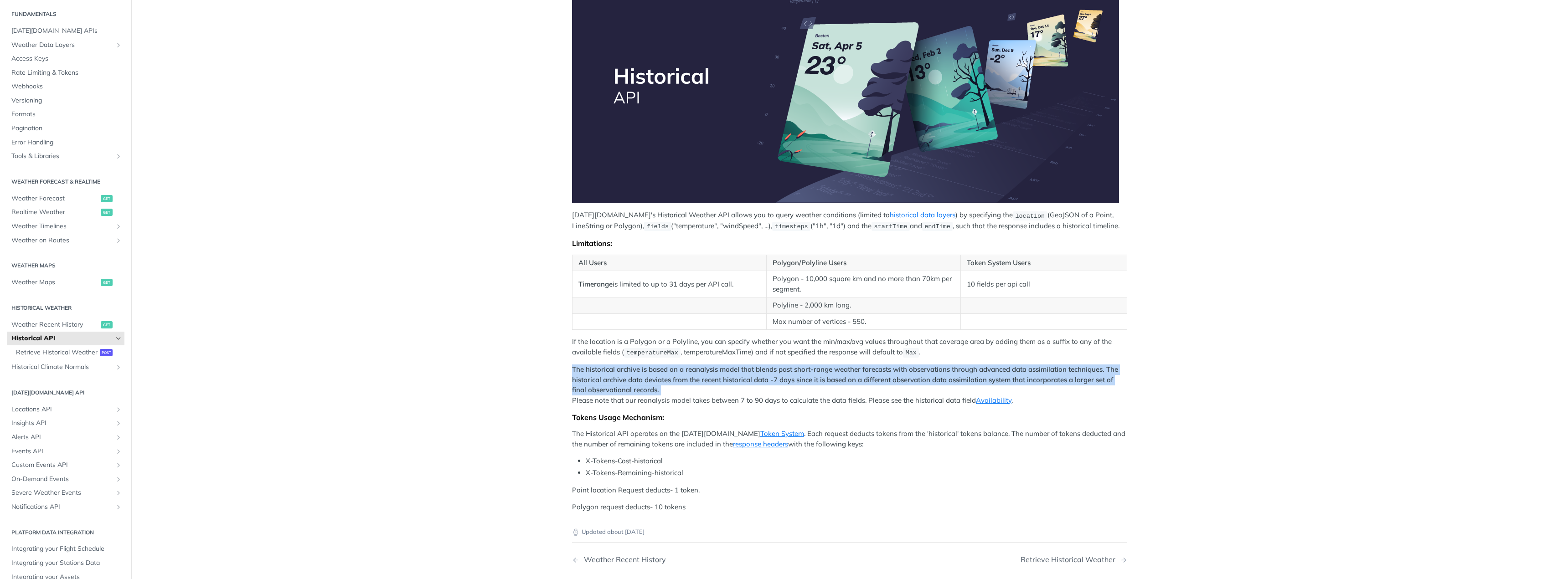
click at [632, 377] on strong "The historical archive is based on a reanalysis model that blends past short-ra…" at bounding box center [845, 380] width 546 height 29
click at [816, 376] on strong "The historical archive is based on a reanalysis model that blends past short-ra…" at bounding box center [845, 380] width 546 height 29
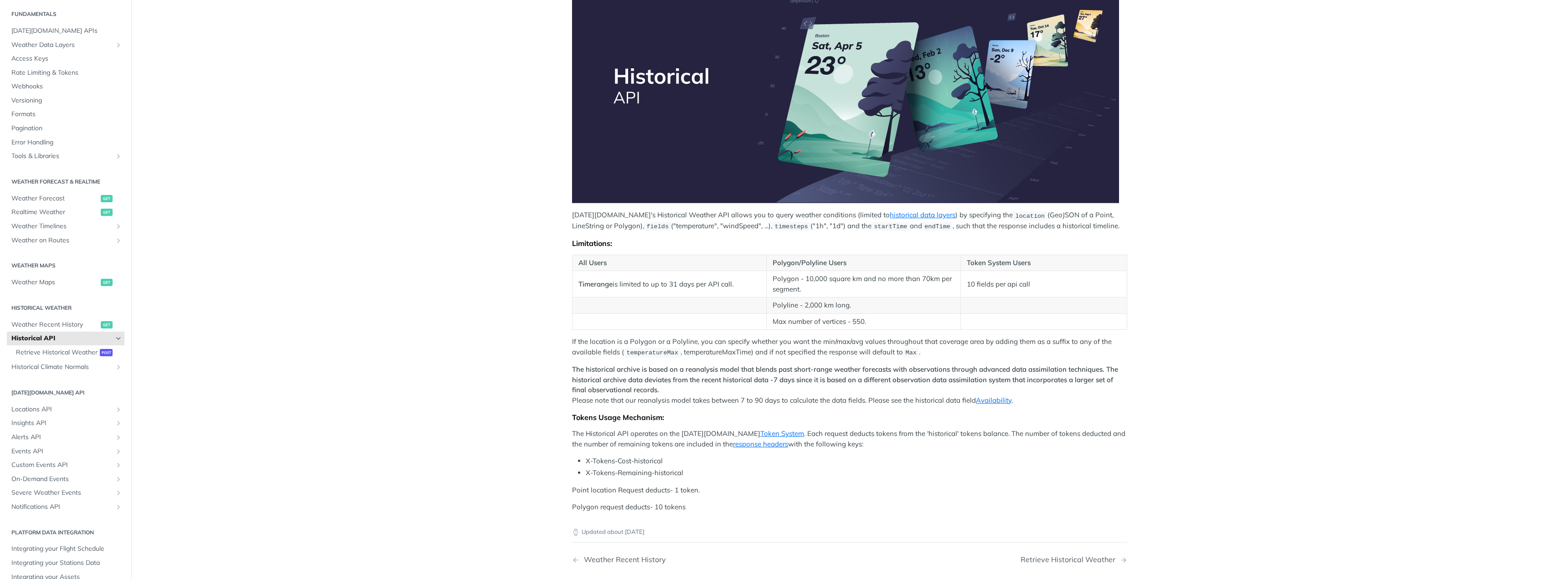
click at [625, 403] on p "The historical archive is based on a reanalysis model that blends past short-ra…" at bounding box center [850, 384] width 555 height 41
click at [623, 397] on p "The historical archive is based on a reanalysis model that blends past short-ra…" at bounding box center [850, 384] width 555 height 41
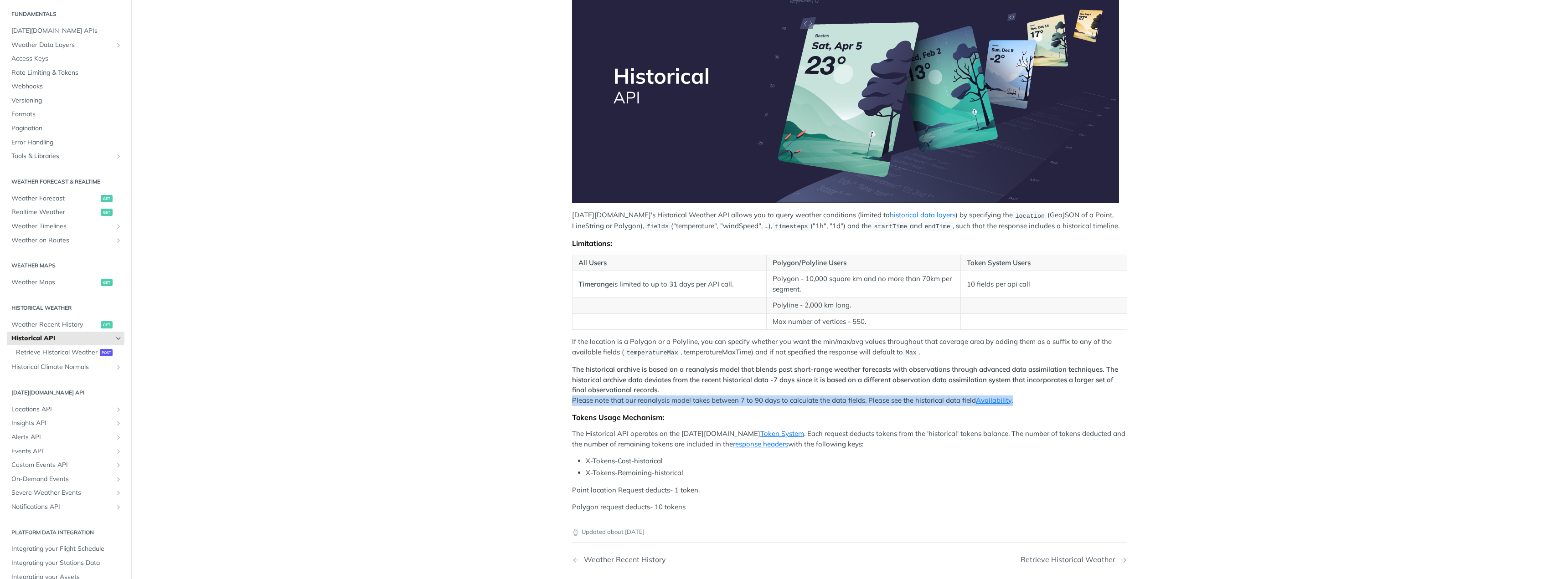
click at [623, 397] on p "The historical archive is based on a reanalysis model that blends past short-ra…" at bounding box center [850, 384] width 555 height 41
click at [814, 400] on p "The historical archive is based on a reanalysis model that blends past short-ra…" at bounding box center [850, 384] width 555 height 41
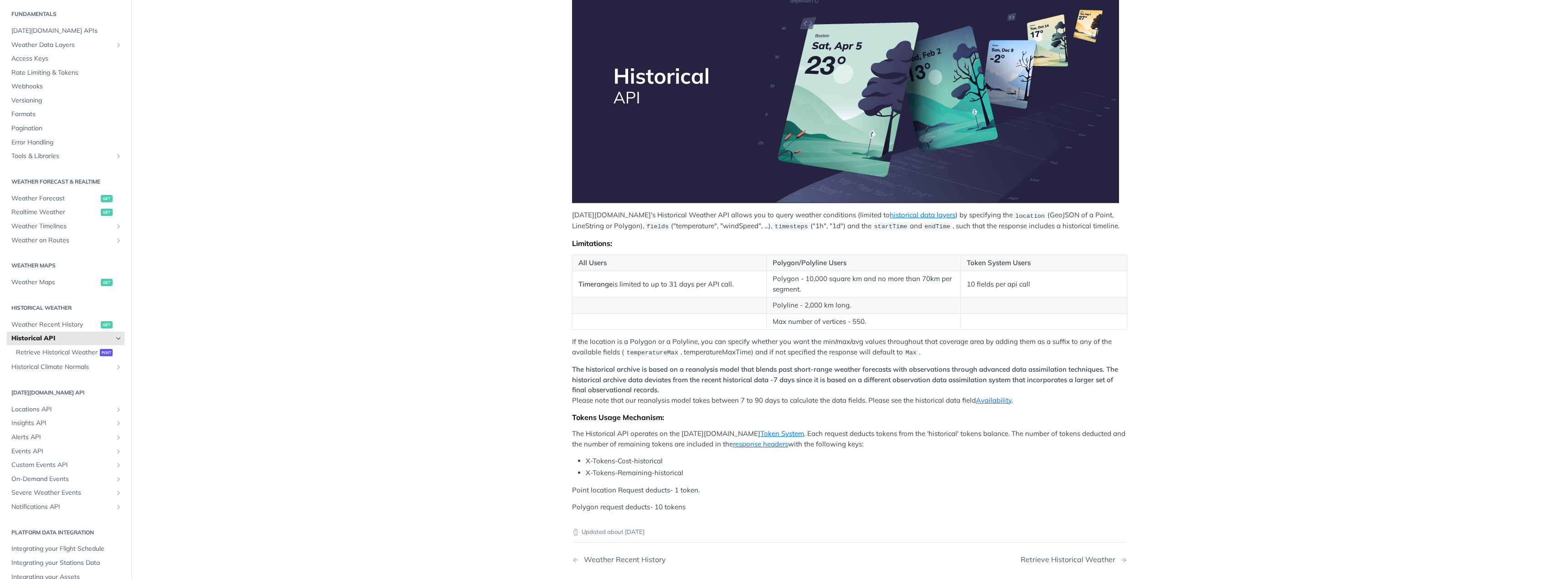
click at [814, 400] on p "The historical archive is based on a reanalysis model that blends past short-ra…" at bounding box center [850, 384] width 555 height 41
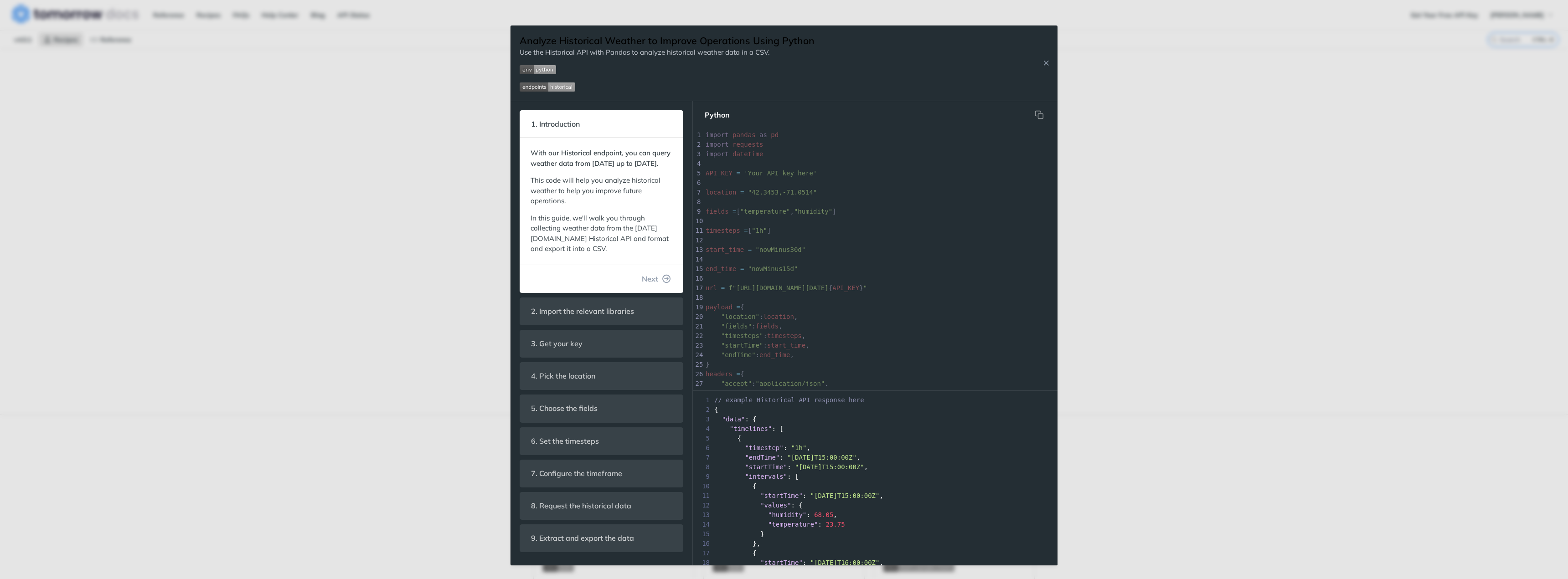
scroll to position [6, 0]
click at [642, 279] on span "Next" at bounding box center [649, 279] width 16 height 11
click at [645, 285] on div "1. Introduction With our Historical endpoint, you can query weather data from J…" at bounding box center [601, 331] width 164 height 442
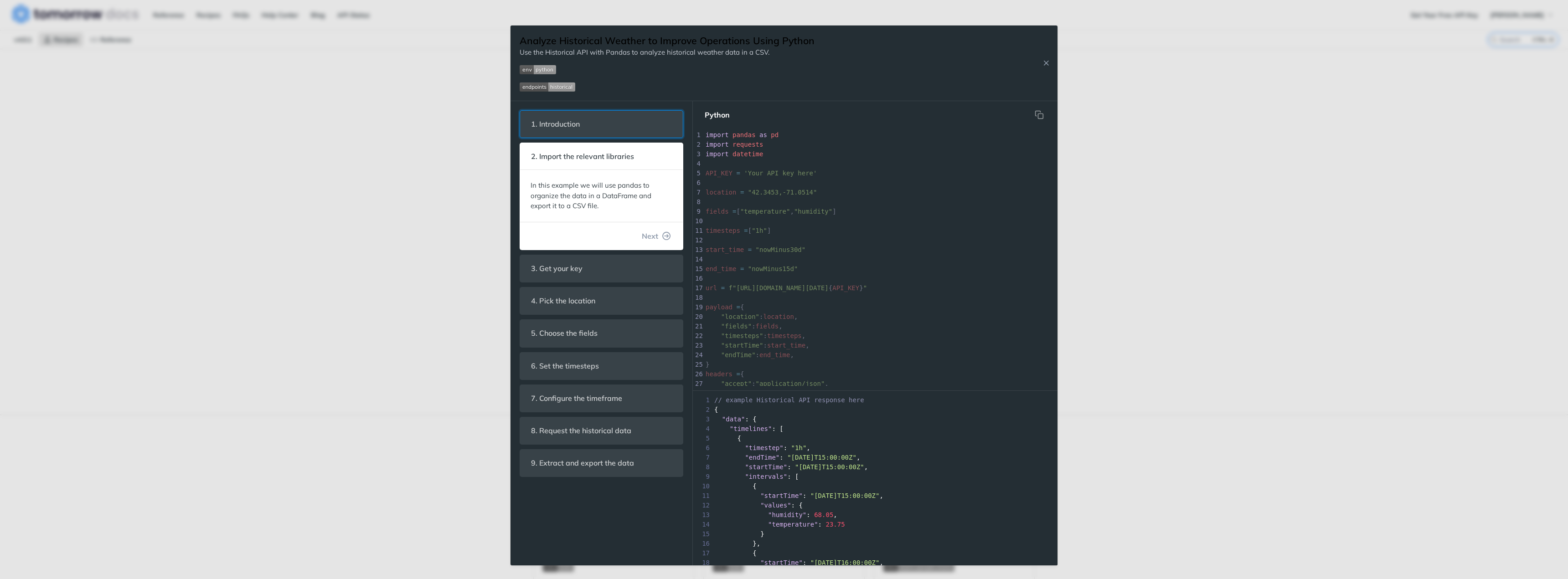
scroll to position [0, 0]
click at [672, 236] on button "Next" at bounding box center [656, 236] width 44 height 18
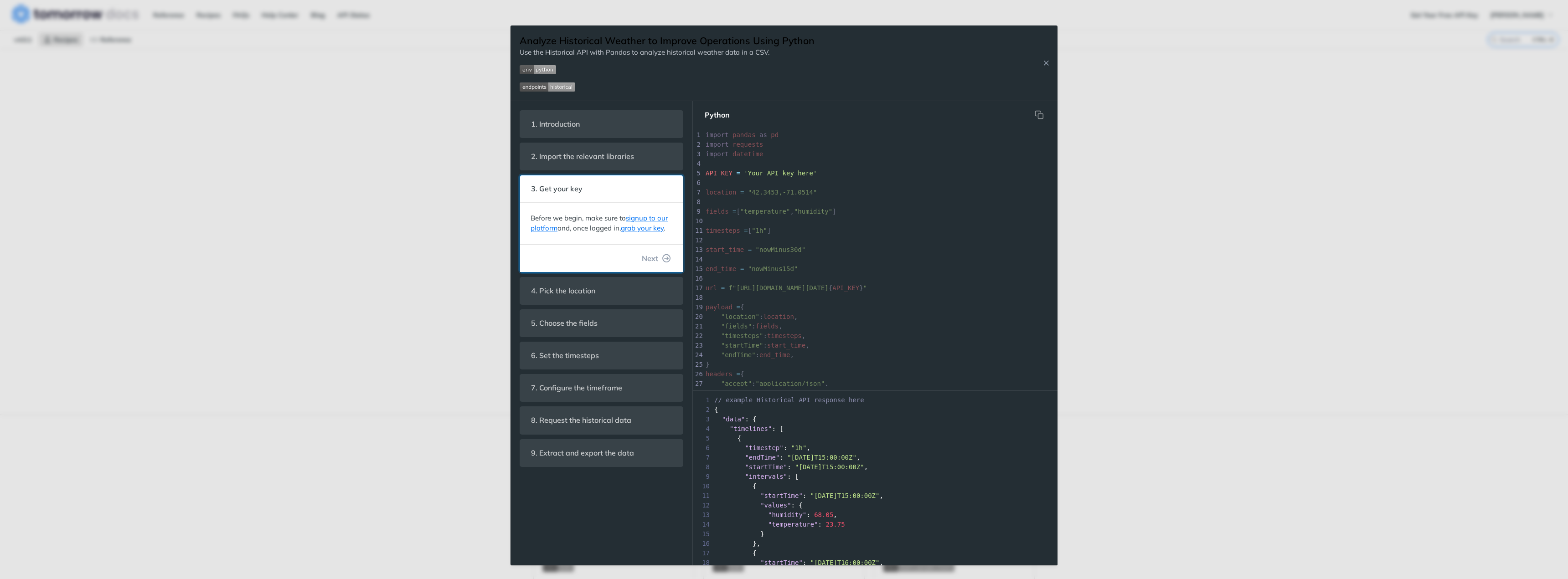
click at [671, 240] on div "Before we begin, make sure to signup to our platform and, once logged in, grab …" at bounding box center [601, 223] width 163 height 41
click at [1046, 61] on icon "Close Recipe" at bounding box center [1046, 63] width 8 height 8
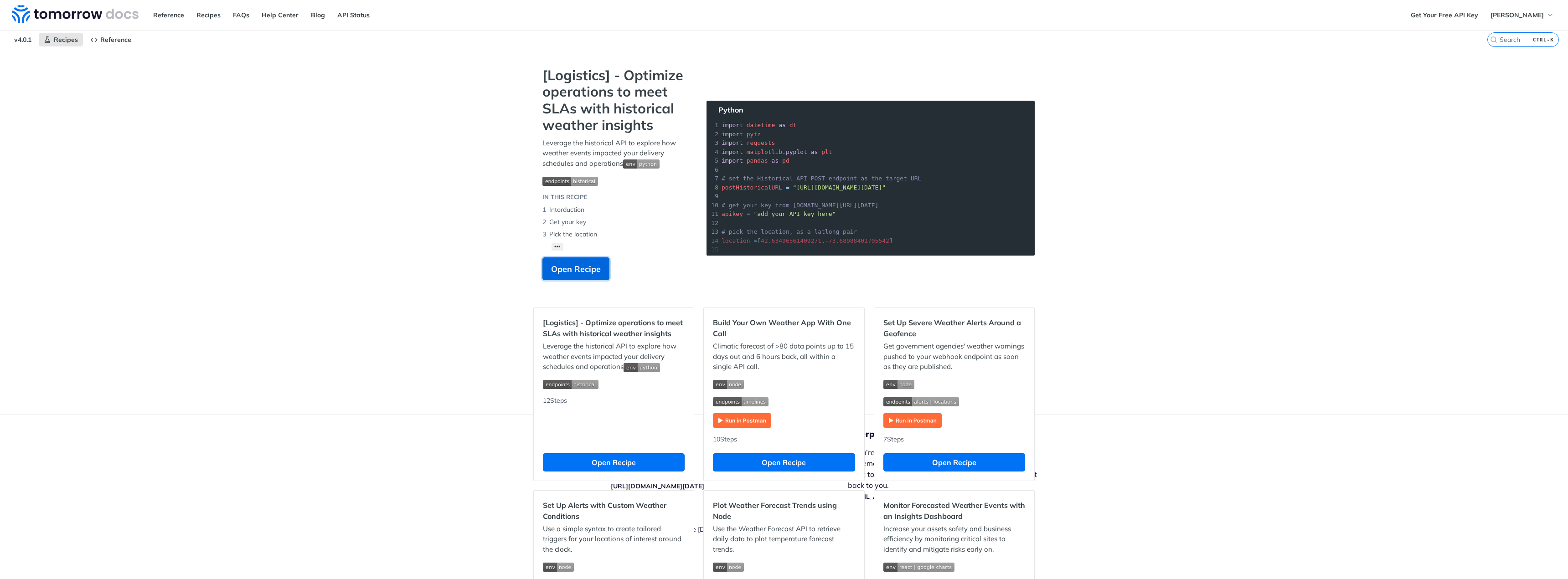
click at [565, 269] on span "Open Recipe" at bounding box center [576, 269] width 50 height 12
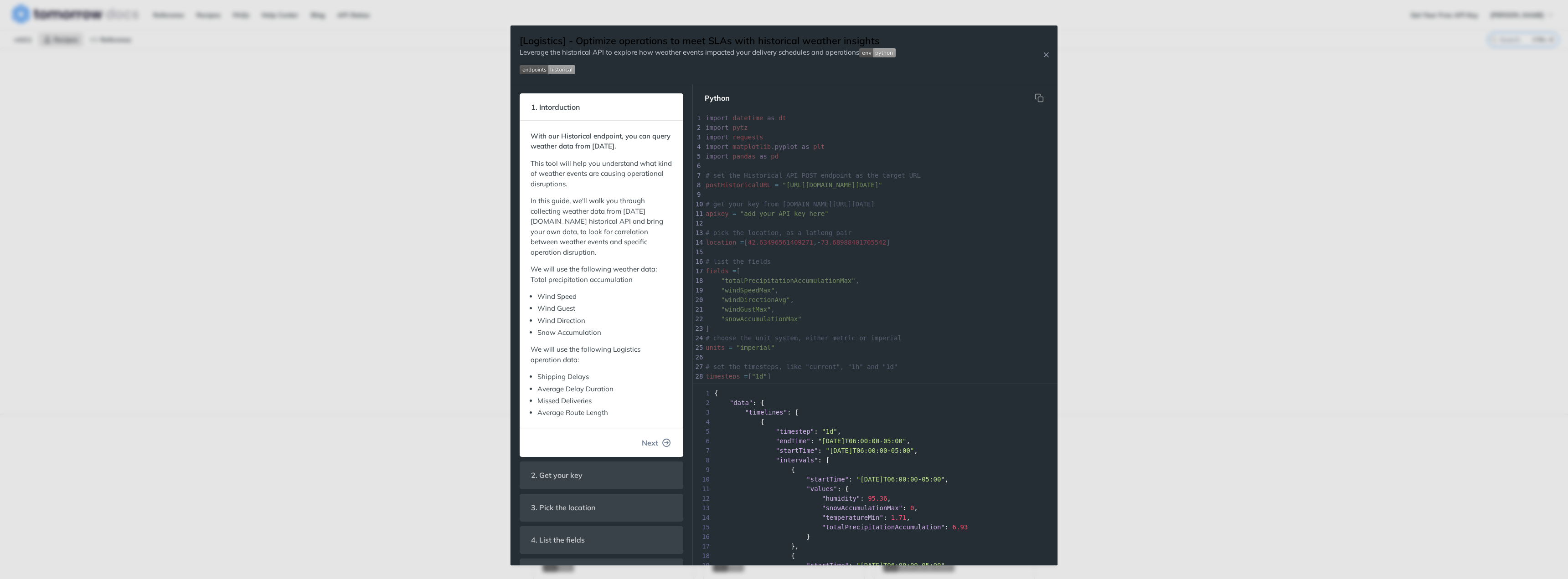
click at [649, 451] on button "Next" at bounding box center [656, 443] width 44 height 18
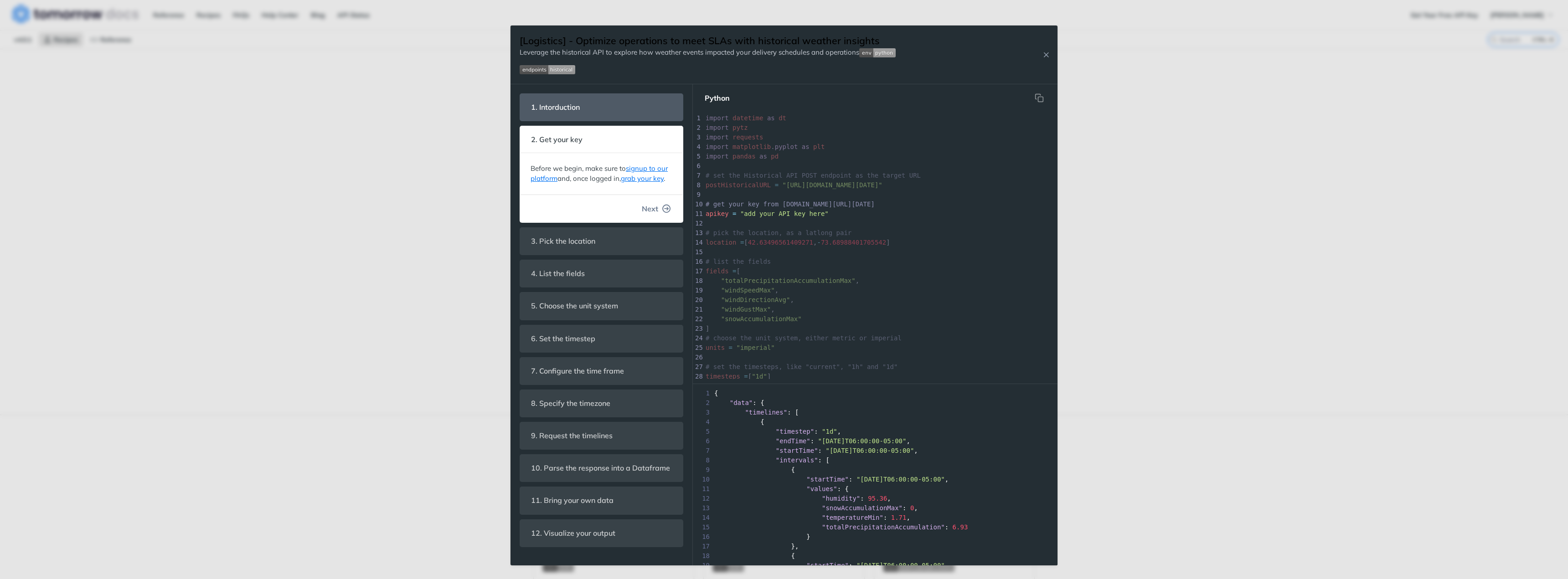
click at [663, 206] on icon "button" at bounding box center [667, 208] width 8 height 8
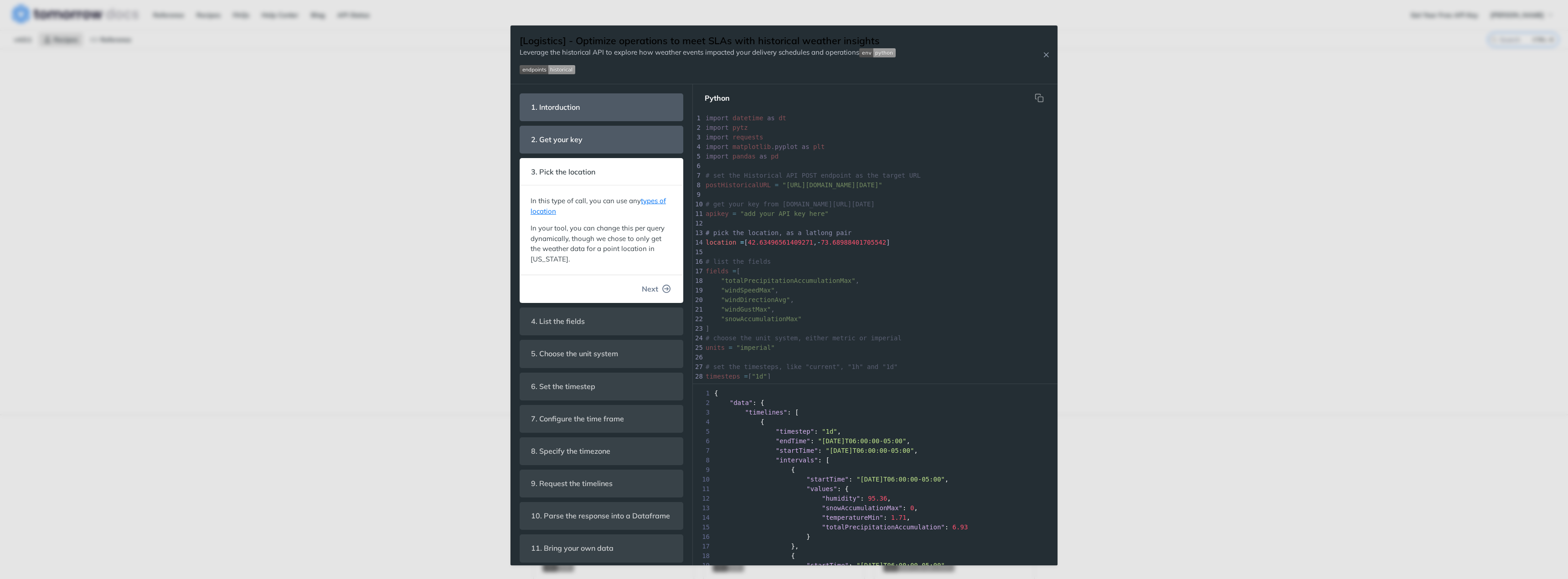
click at [663, 288] on icon "button" at bounding box center [667, 288] width 8 height 8
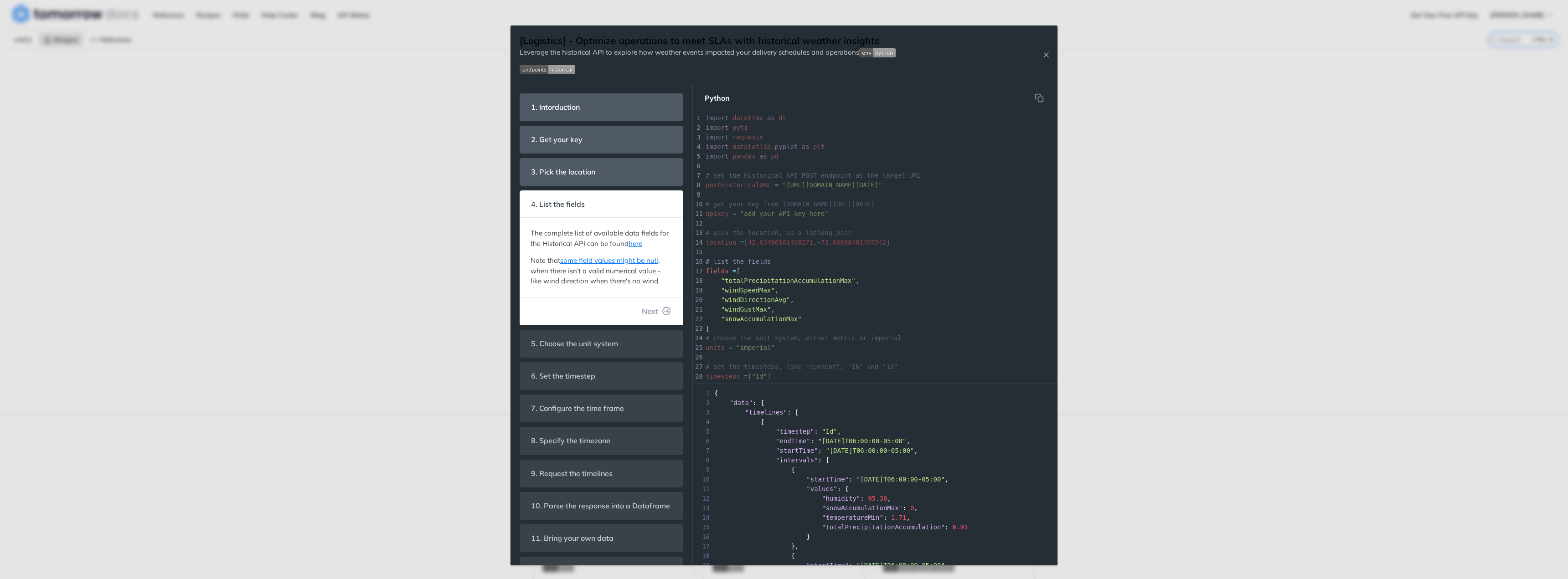
scroll to position [41, 0]
click at [662, 305] on button "Next" at bounding box center [656, 311] width 44 height 18
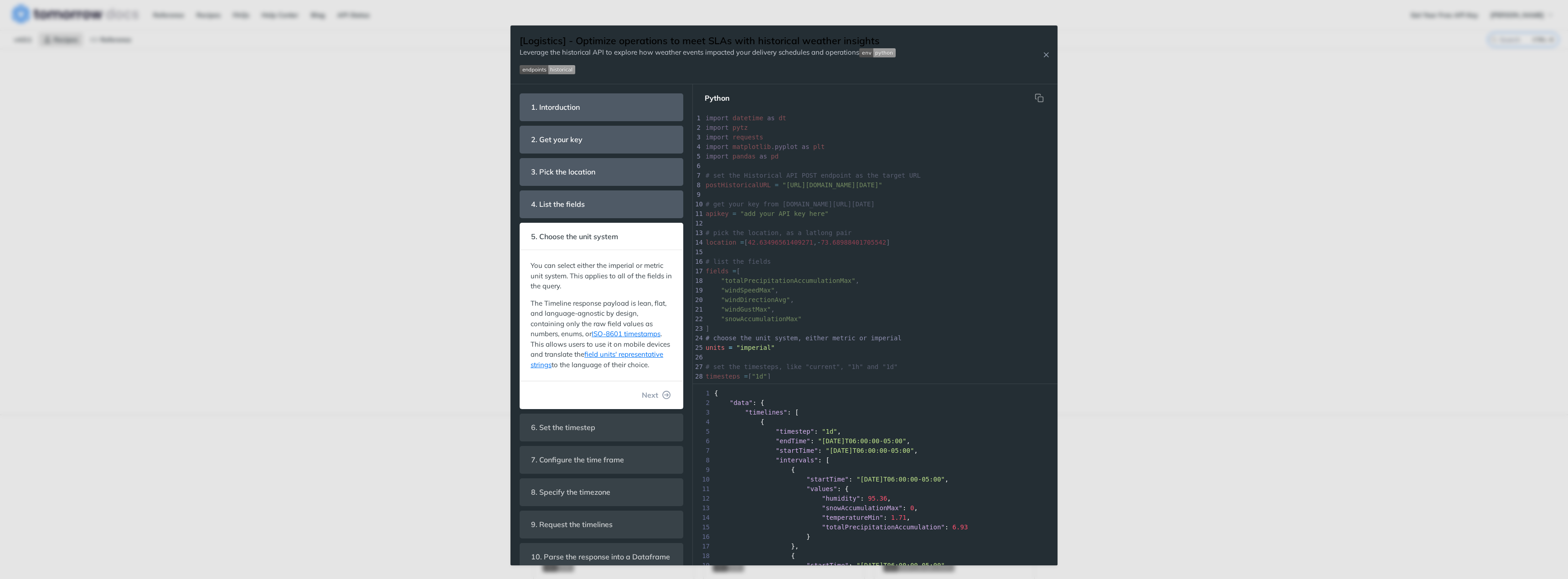
scroll to position [89, 0]
click at [660, 400] on button "Next" at bounding box center [656, 395] width 44 height 18
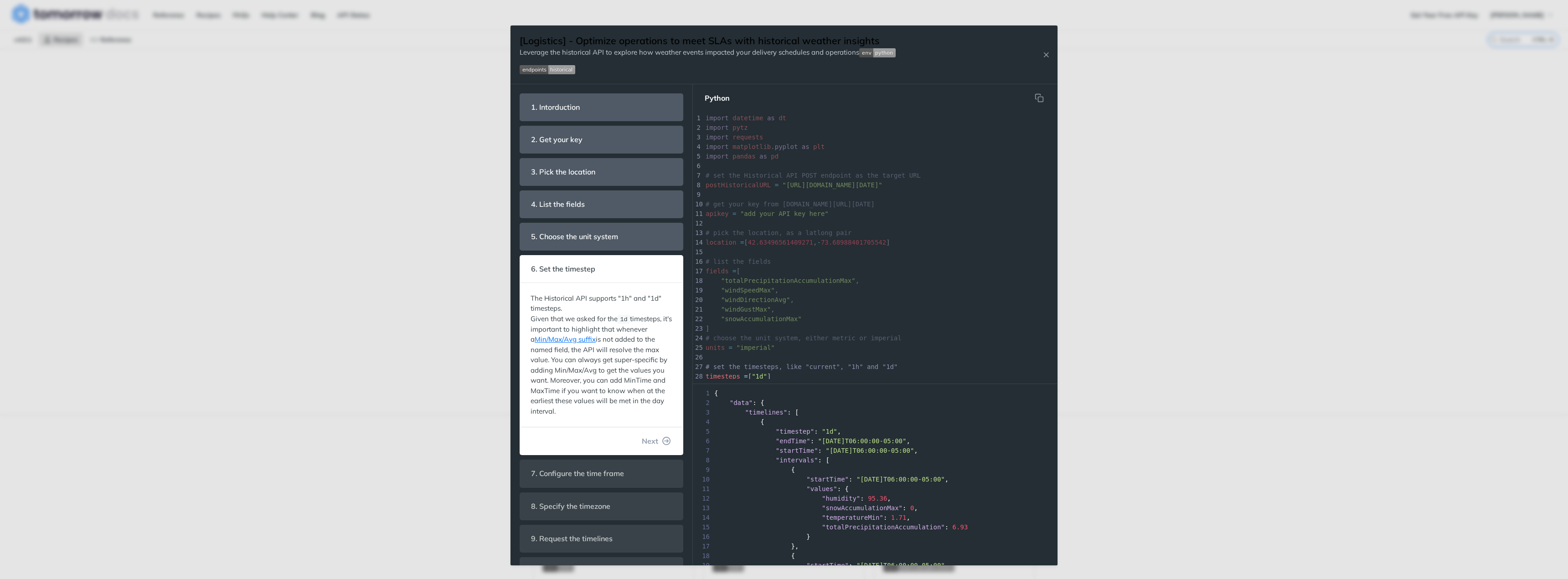
scroll to position [117, 0]
click at [649, 445] on span "Next" at bounding box center [649, 441] width 16 height 11
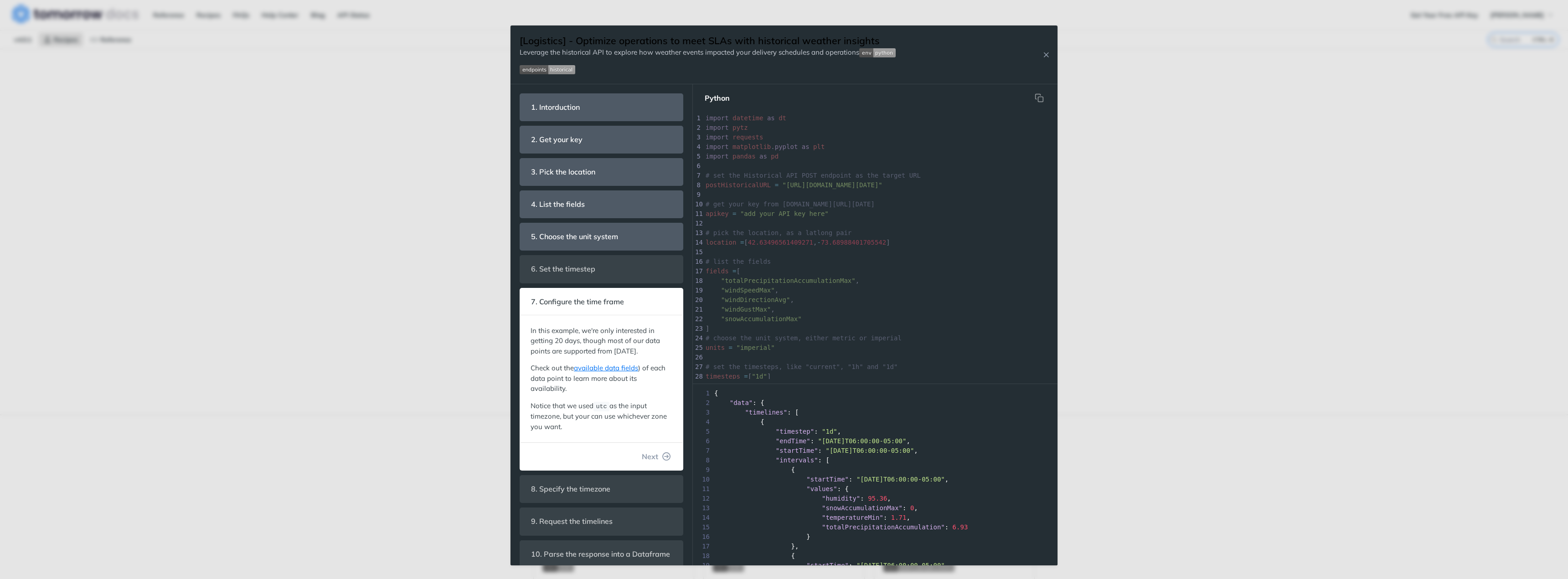
scroll to position [156, 0]
click at [663, 460] on icon "button" at bounding box center [667, 456] width 8 height 8
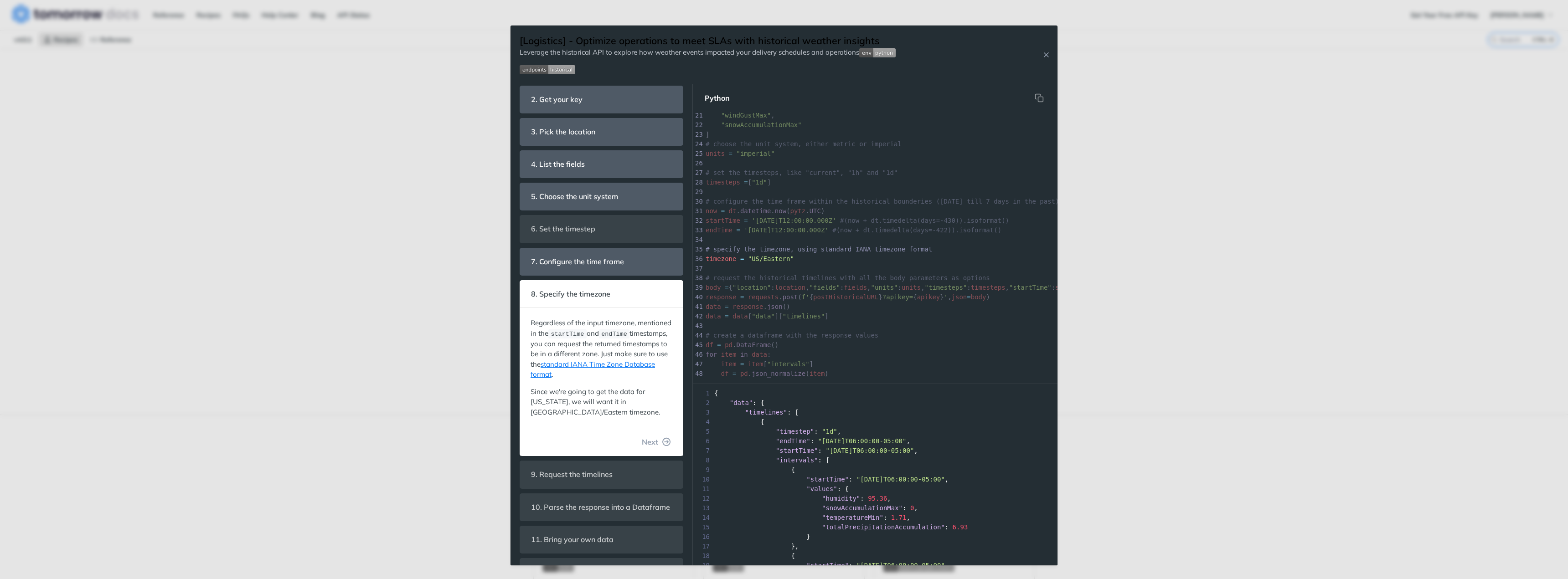
scroll to position [78, 0]
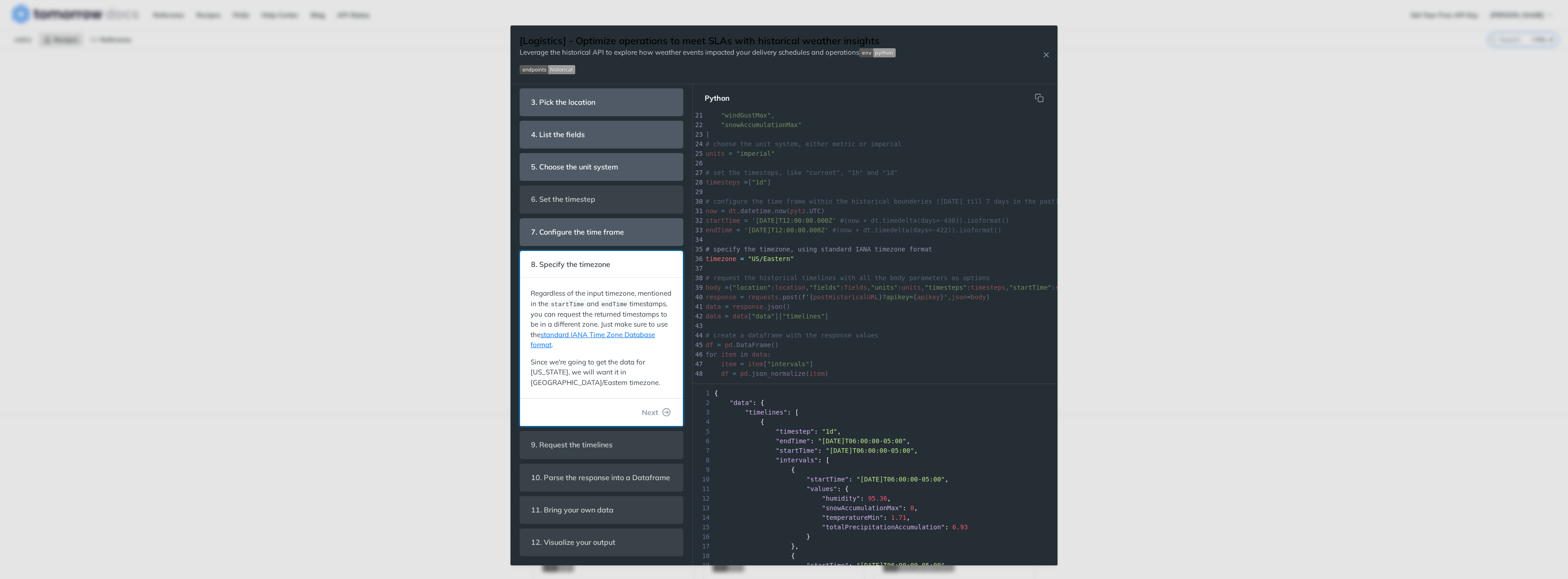
click at [649, 418] on div "1. Intorduction With our Historical endpoint, you can query weather data from J…" at bounding box center [601, 290] width 164 height 533
click at [663, 408] on icon "button" at bounding box center [667, 412] width 8 height 8
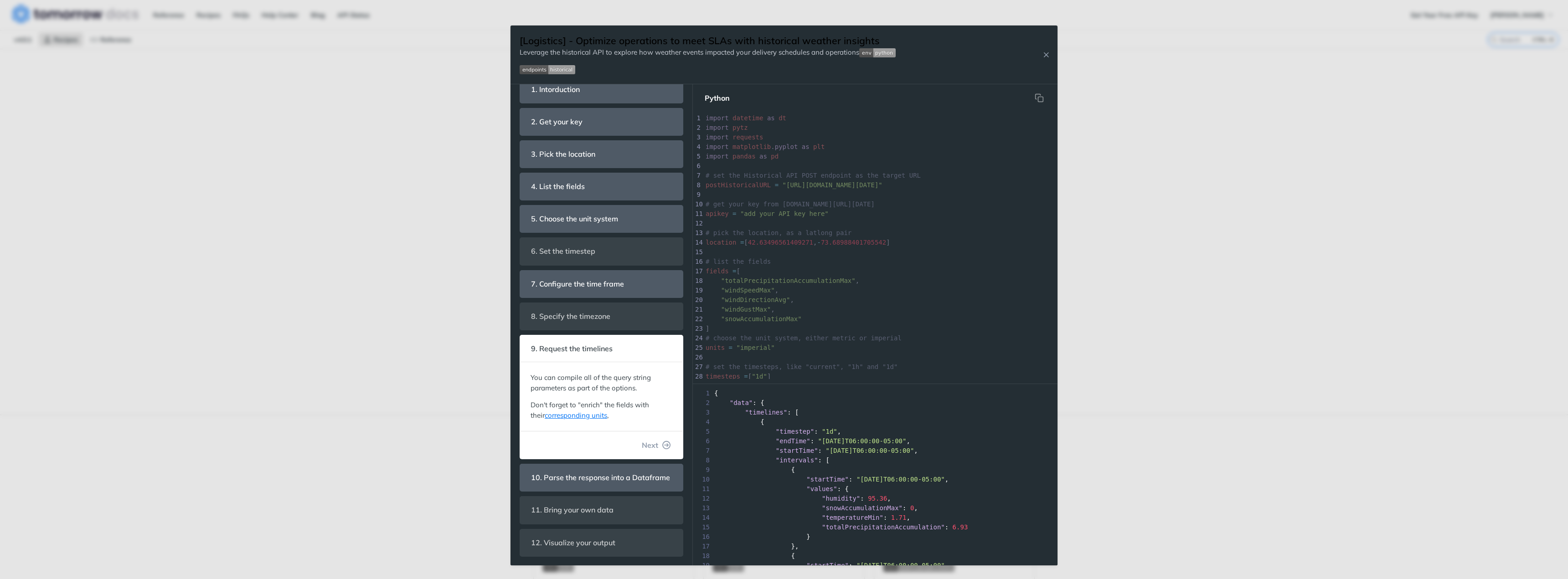
scroll to position [237, 0]
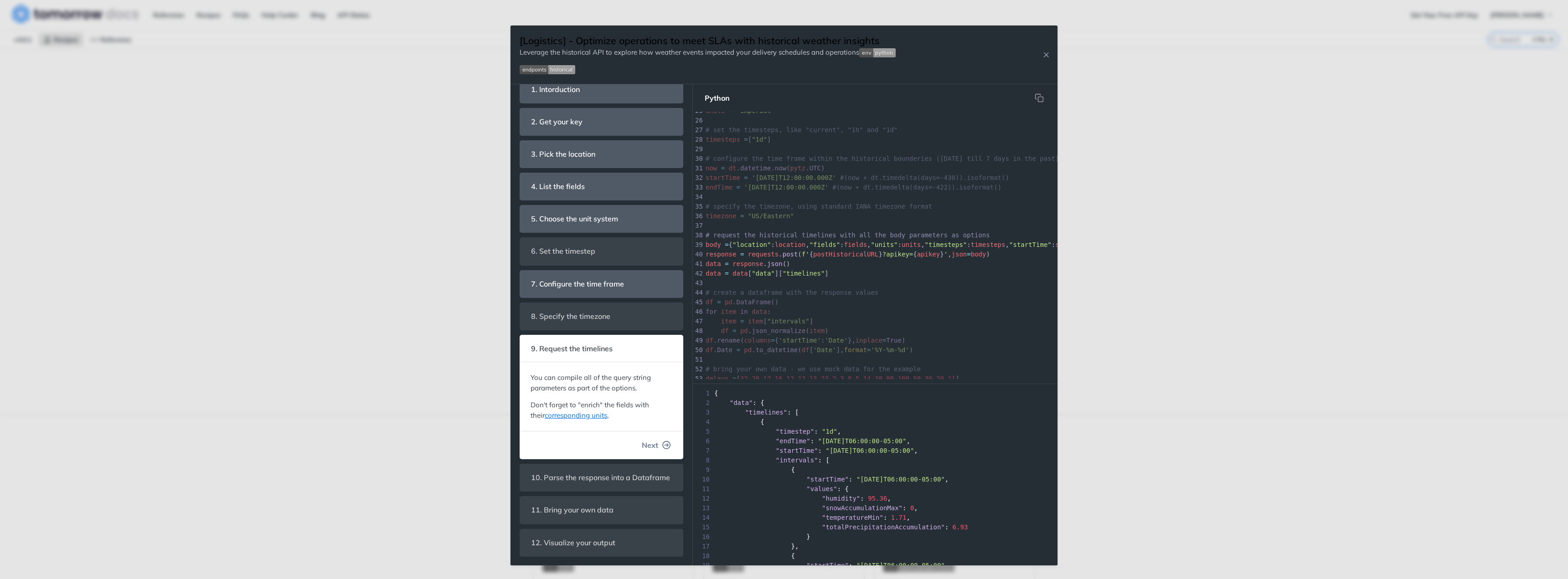
click at [651, 440] on span "Next" at bounding box center [649, 445] width 16 height 11
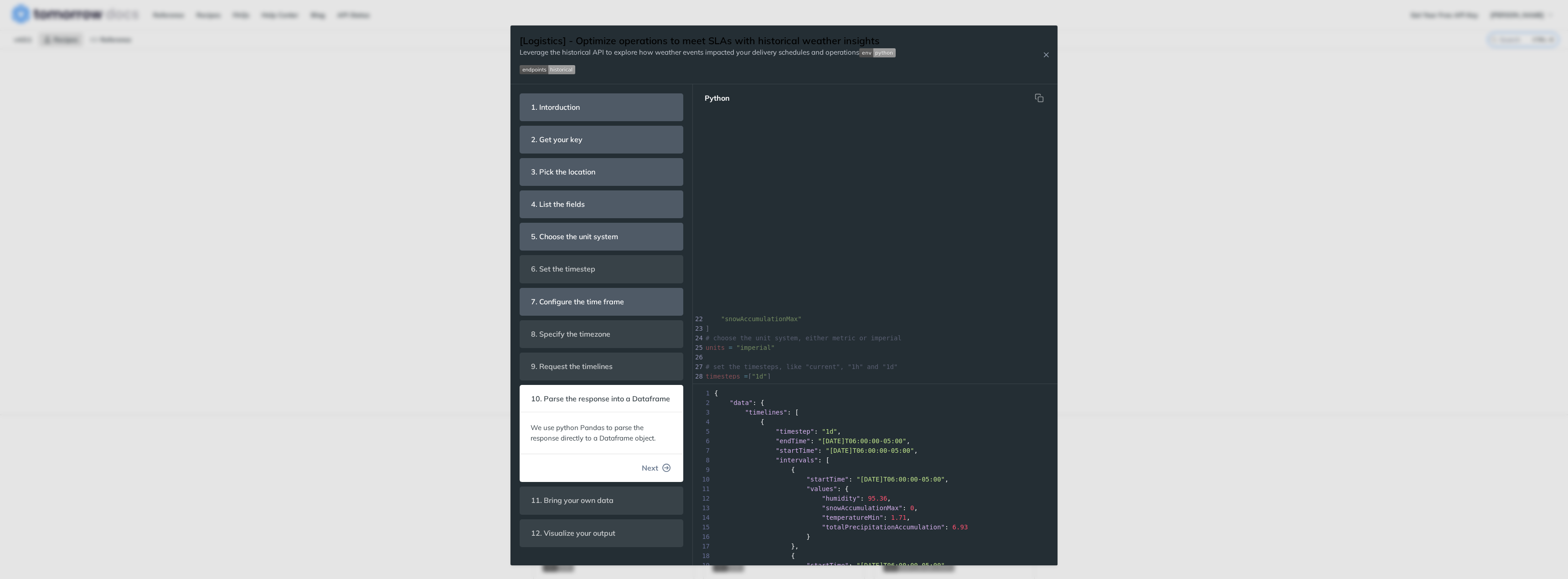
scroll to position [303, 0]
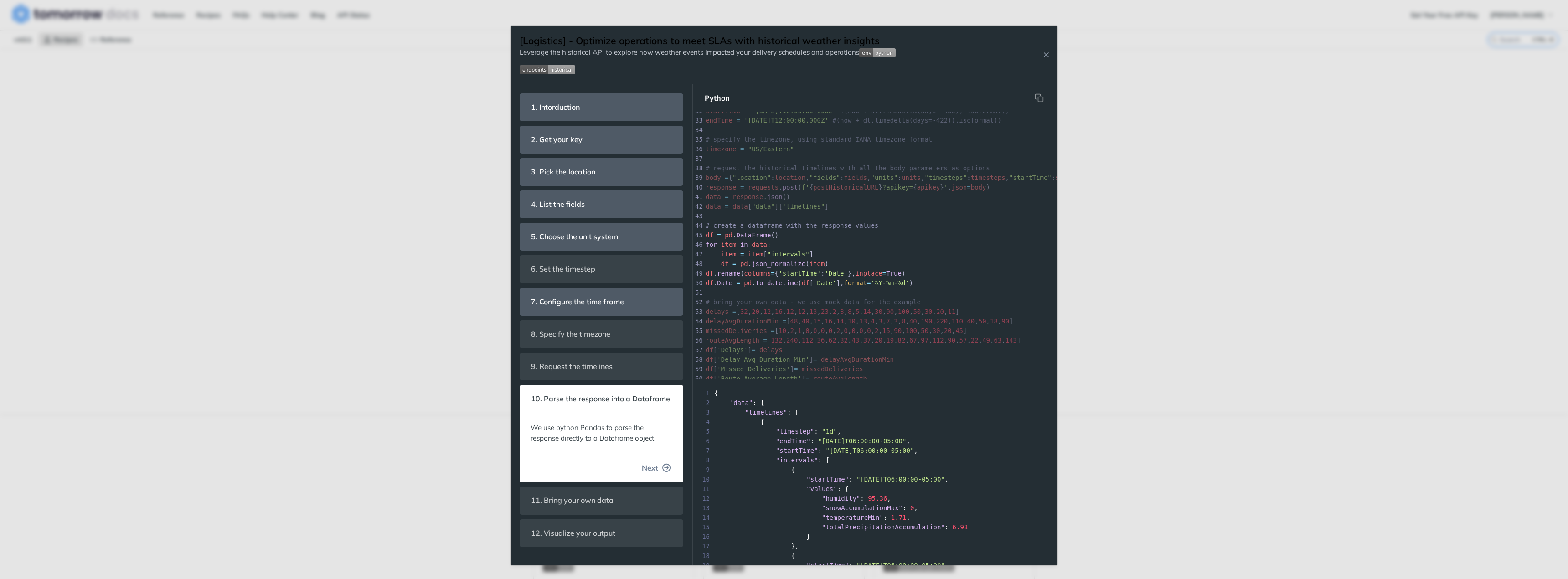
click at [653, 467] on span "Next" at bounding box center [649, 468] width 16 height 11
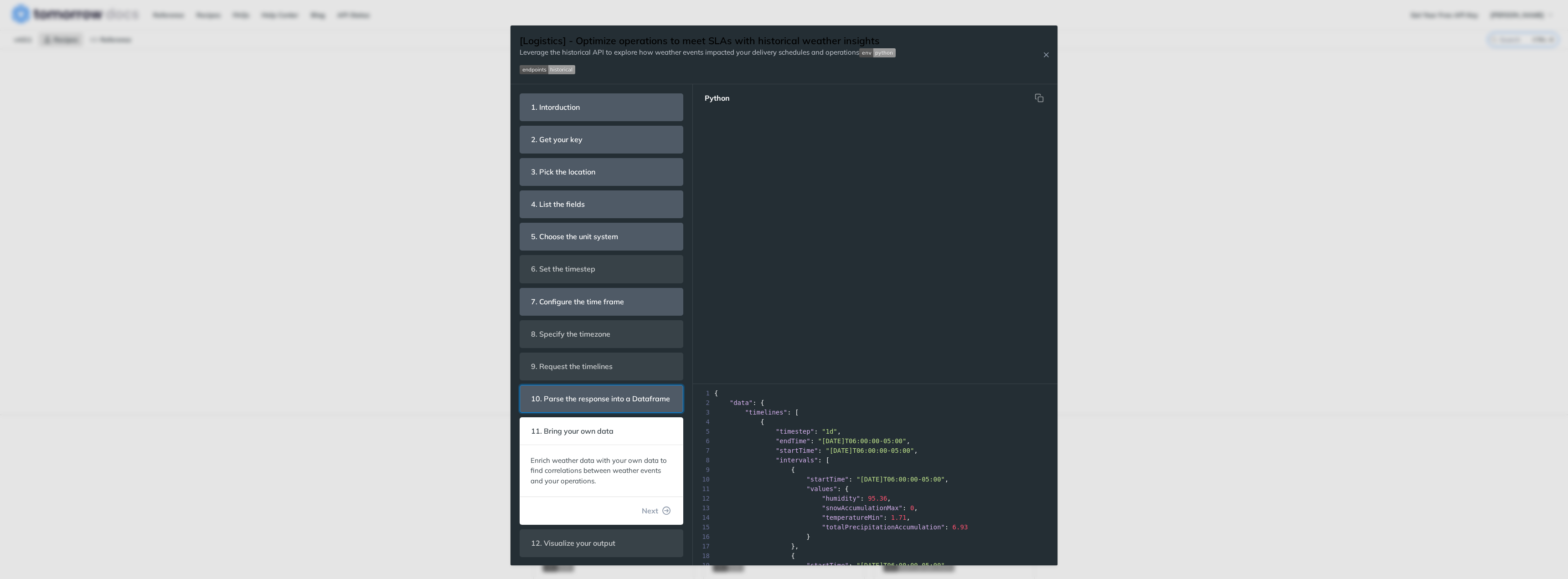
scroll to position [0, 0]
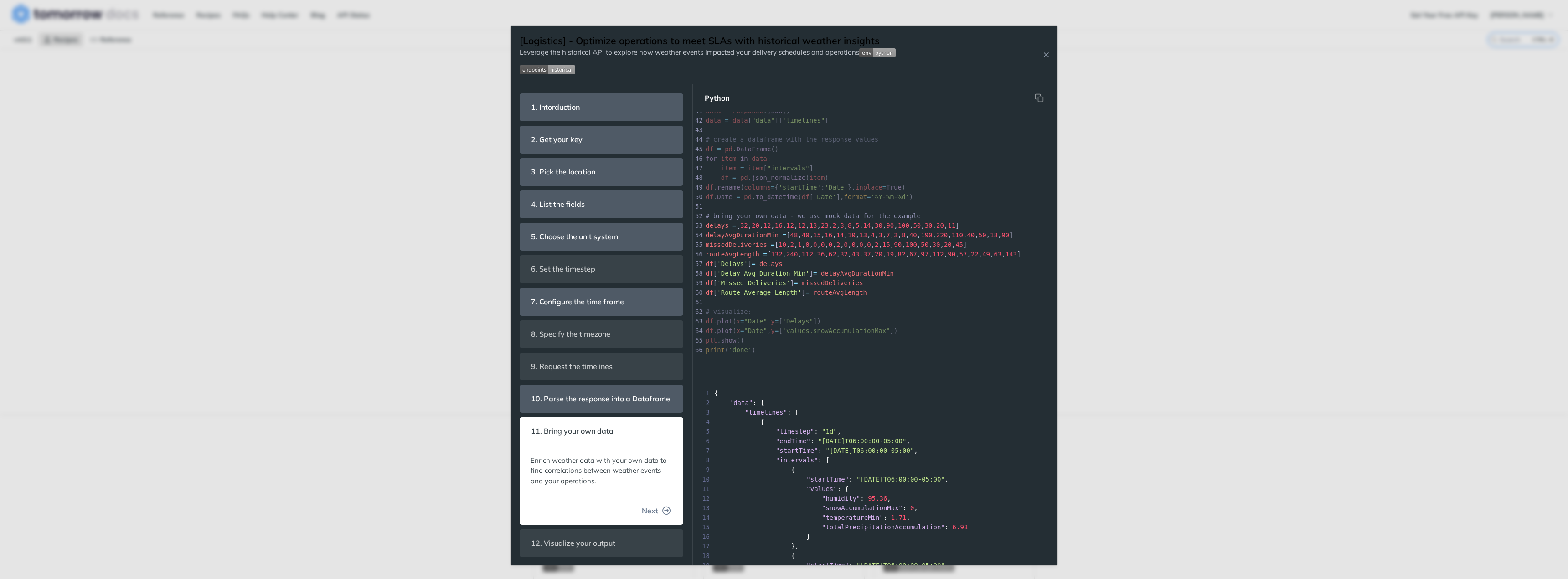
click at [653, 516] on button "Next" at bounding box center [656, 510] width 44 height 18
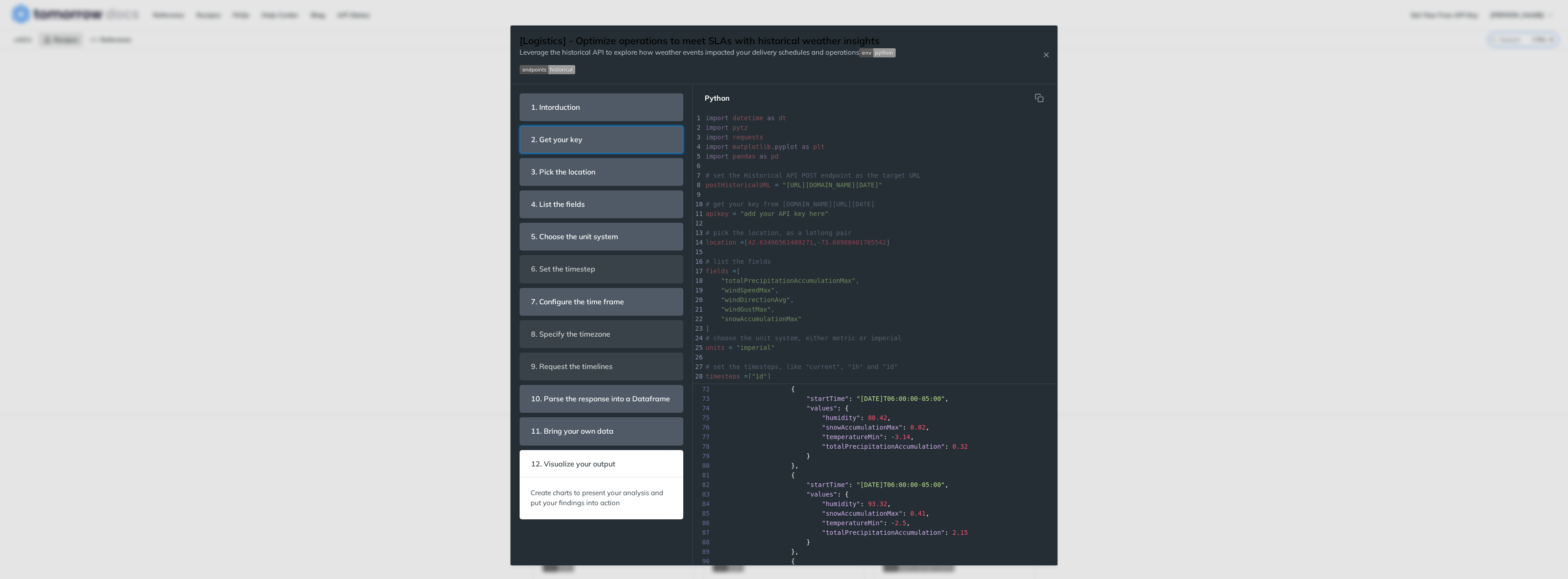
click at [604, 127] on header "2. Get your key" at bounding box center [601, 139] width 163 height 27
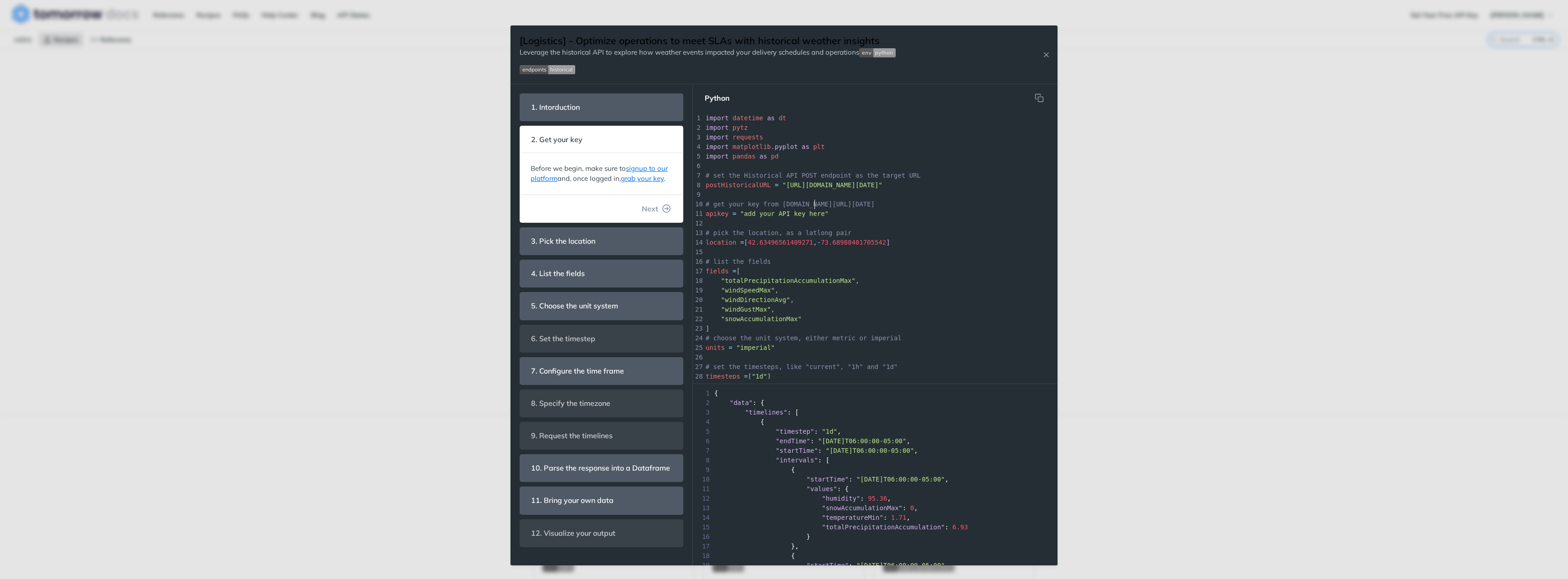
click at [814, 204] on span "# get your key from app.tomorrow.io/development/keys" at bounding box center [790, 204] width 169 height 7
type textarea "import datetime as dt import pytz import requests import matplotlib.pyplot as p…"
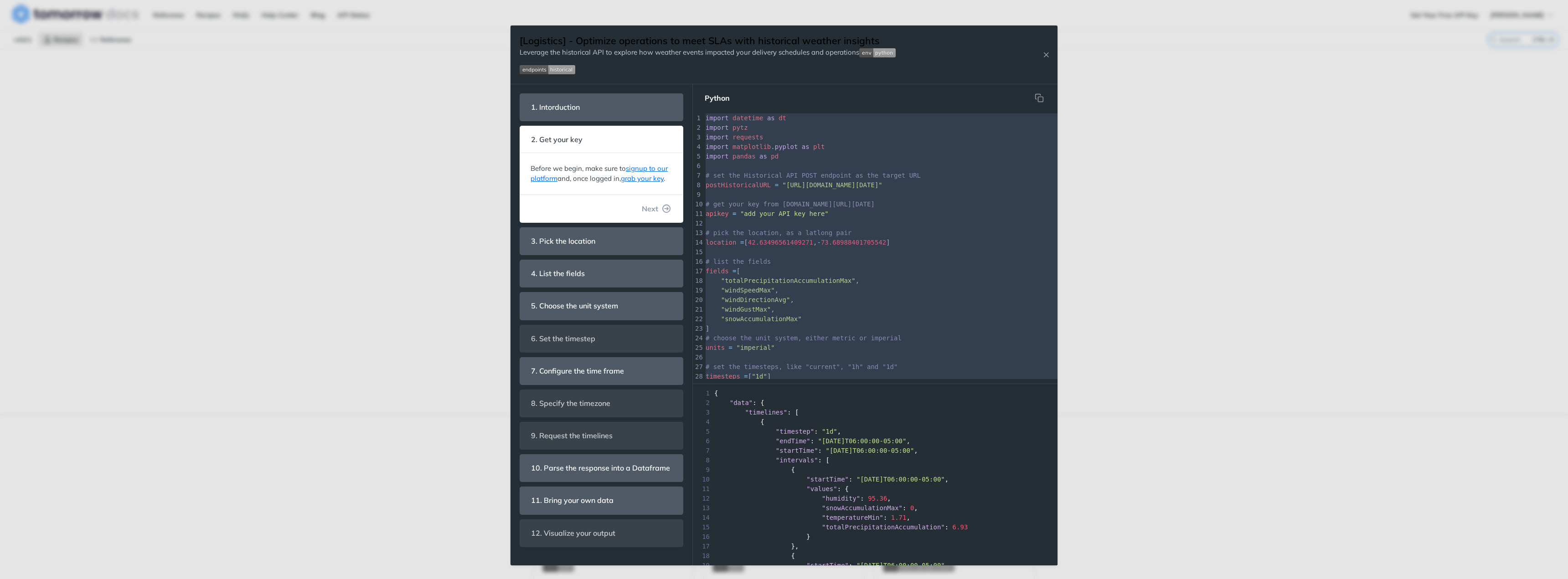
click at [814, 204] on span "# get your key from app.tomorrow.io/development/keys" at bounding box center [790, 204] width 169 height 7
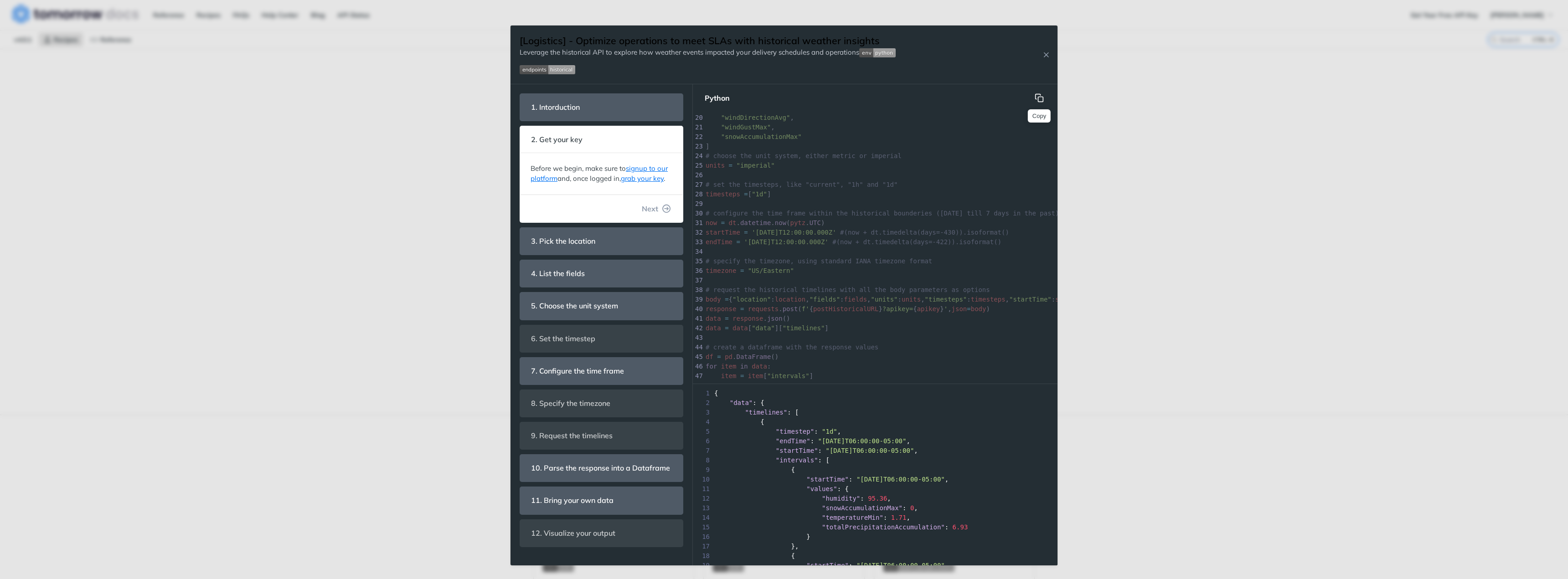
click at [1046, 100] on button "Copy" at bounding box center [1039, 98] width 18 height 18
click at [530, 72] on img "Expand image" at bounding box center [547, 69] width 55 height 9
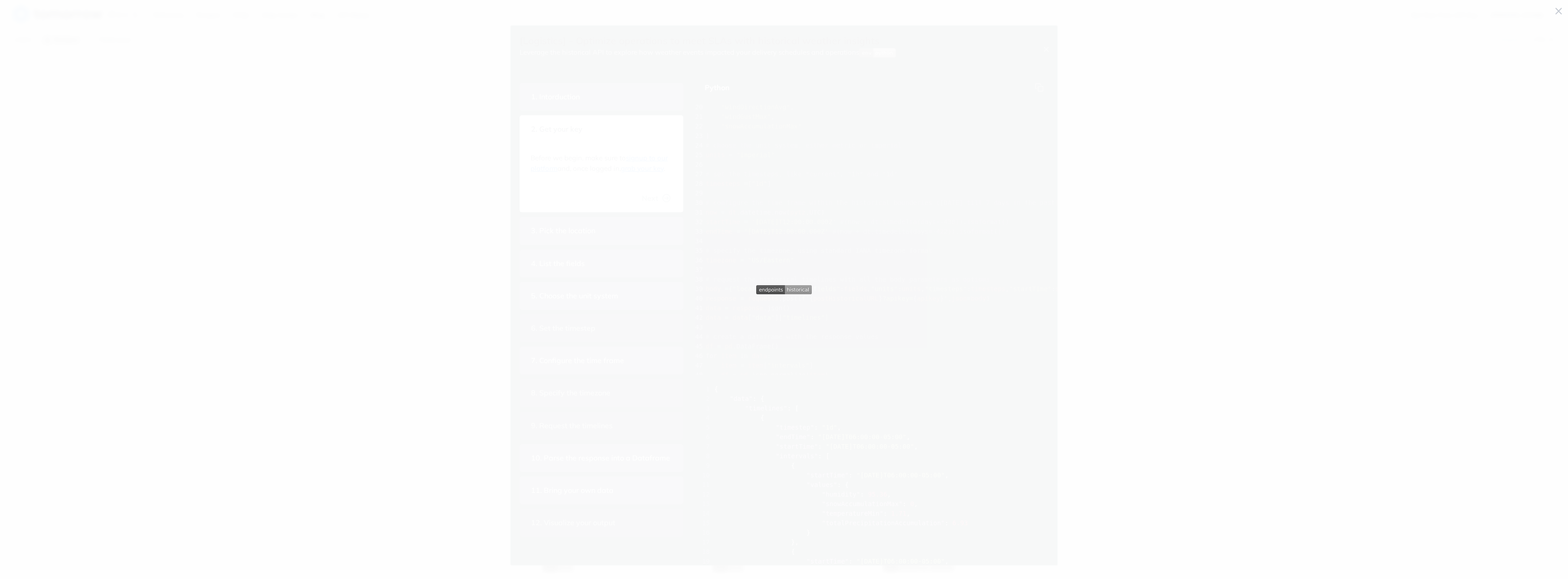
click at [844, 159] on span "Collapse image" at bounding box center [784, 290] width 1568 height 579
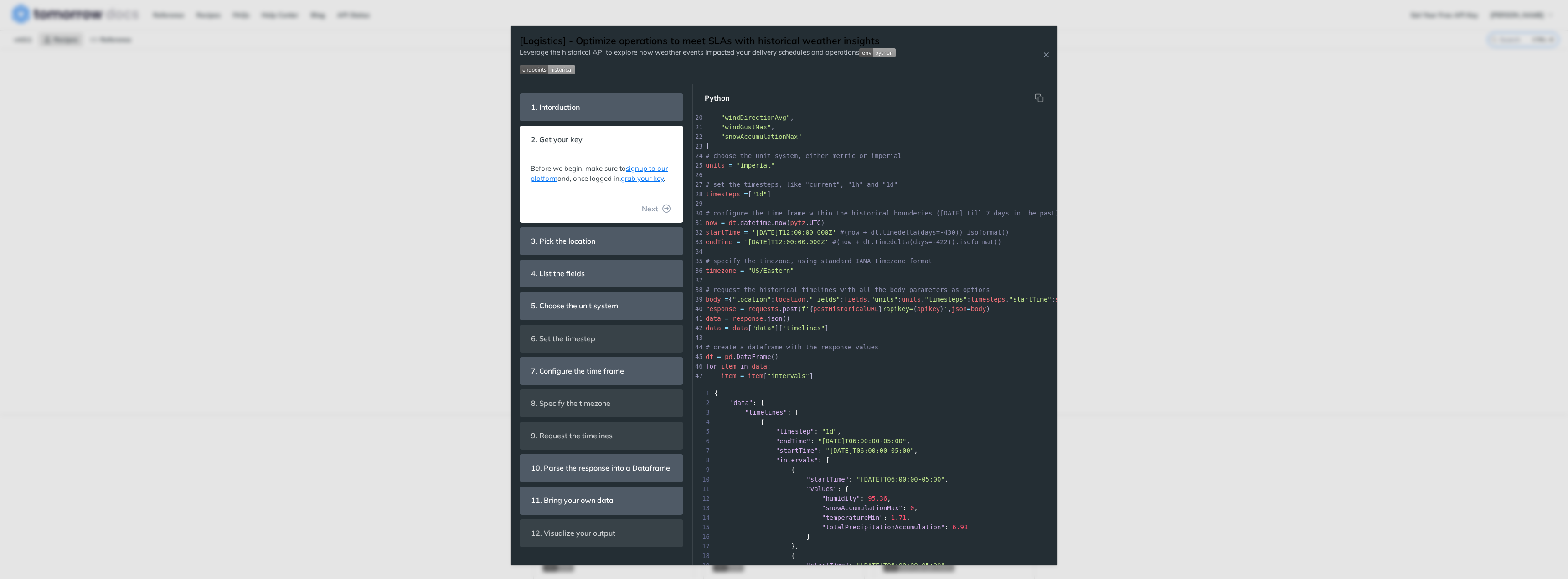
click at [955, 288] on span "# request the historical timelines with all the body parameters as options" at bounding box center [847, 290] width 284 height 7
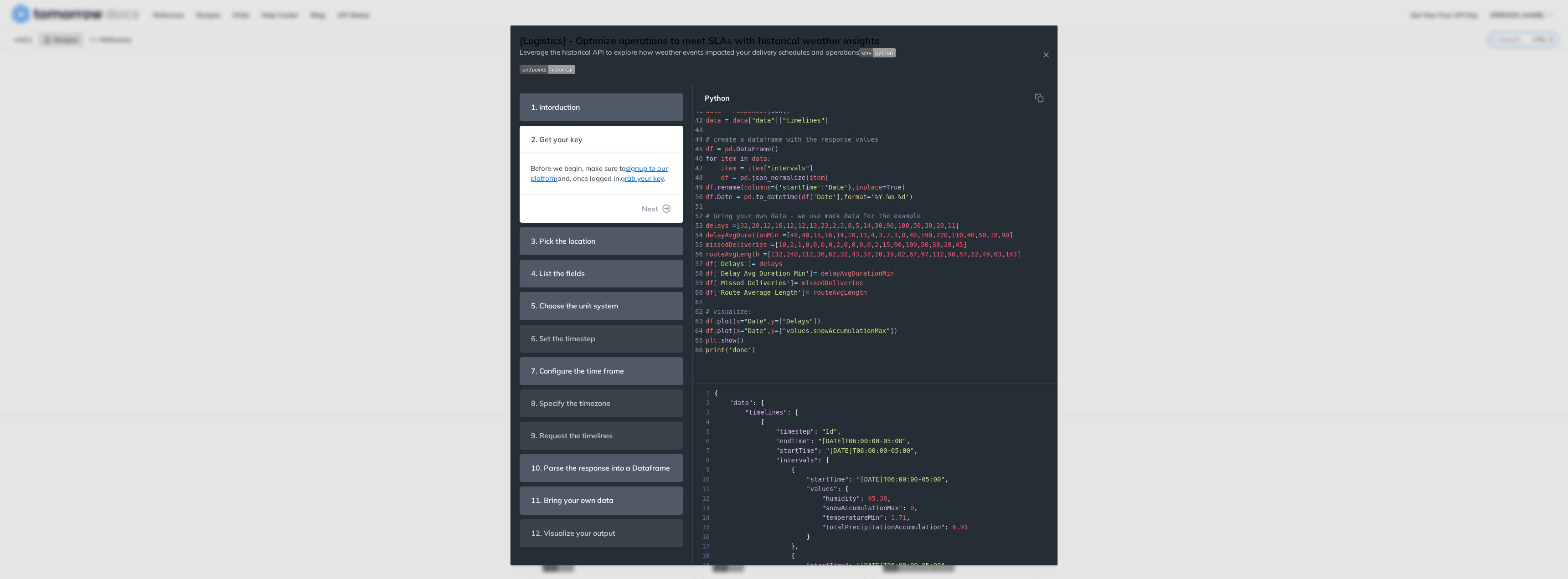
click at [934, 279] on pre "df [ 'Missed Deliveries' ] = missedDeliveries" at bounding box center [961, 283] width 514 height 10
click at [1146, 193] on div "Jump to Content Reference Recipes FAQs Help Center Blog API Status Recipes Refe…" at bounding box center [784, 290] width 1568 height 579
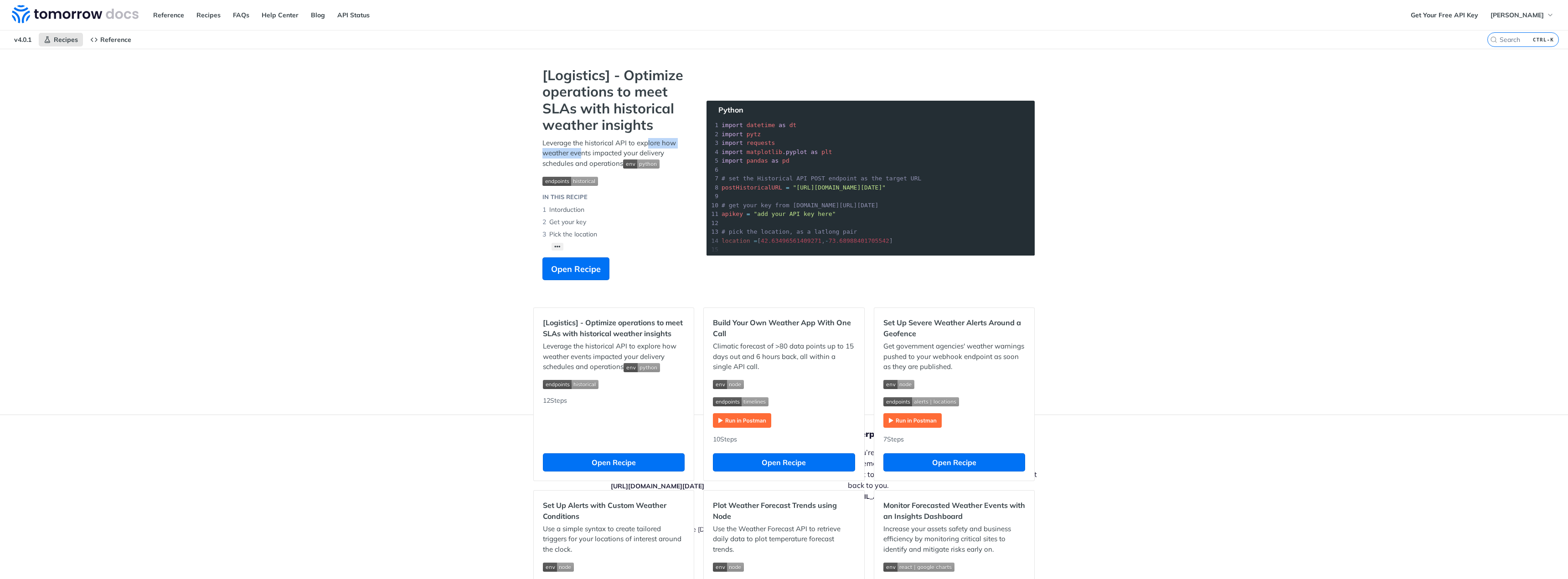
drag, startPoint x: 579, startPoint y: 149, endPoint x: 643, endPoint y: 142, distance: 64.4
click at [643, 142] on p "Leverage the historical API to explore how weather events impacted your deliver…" at bounding box center [615, 153] width 146 height 31
click at [234, 23] on div "Reference Recipes FAQs Help Center Blog API Status" at bounding box center [702, 15] width 1405 height 30
click at [234, 19] on link "FAQs" at bounding box center [240, 15] width 26 height 13
